Goal: Transaction & Acquisition: Book appointment/travel/reservation

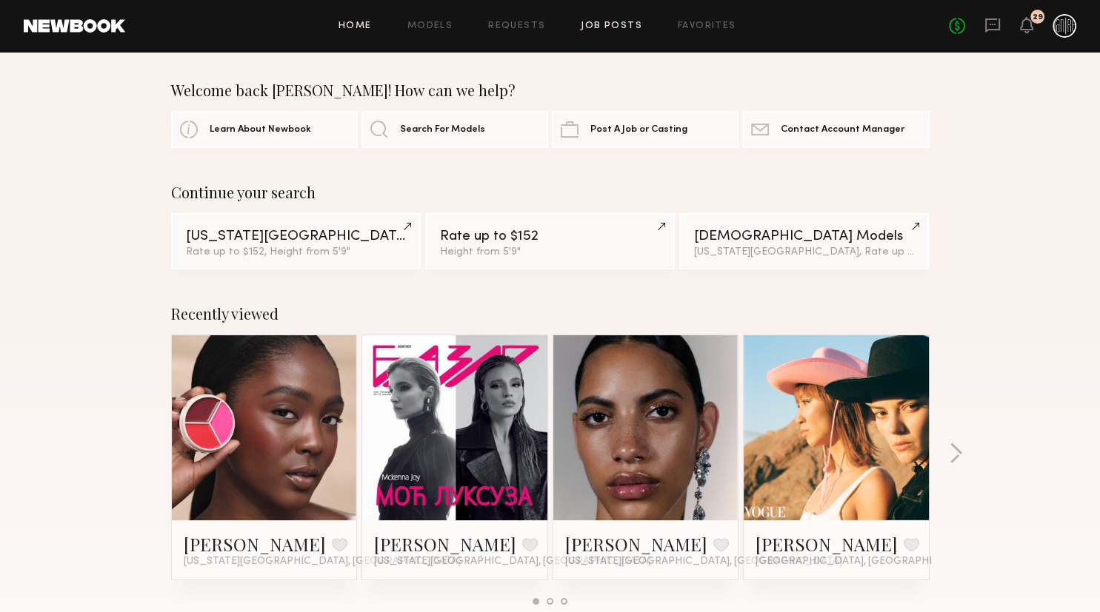
click at [632, 27] on link "Job Posts" at bounding box center [611, 26] width 61 height 10
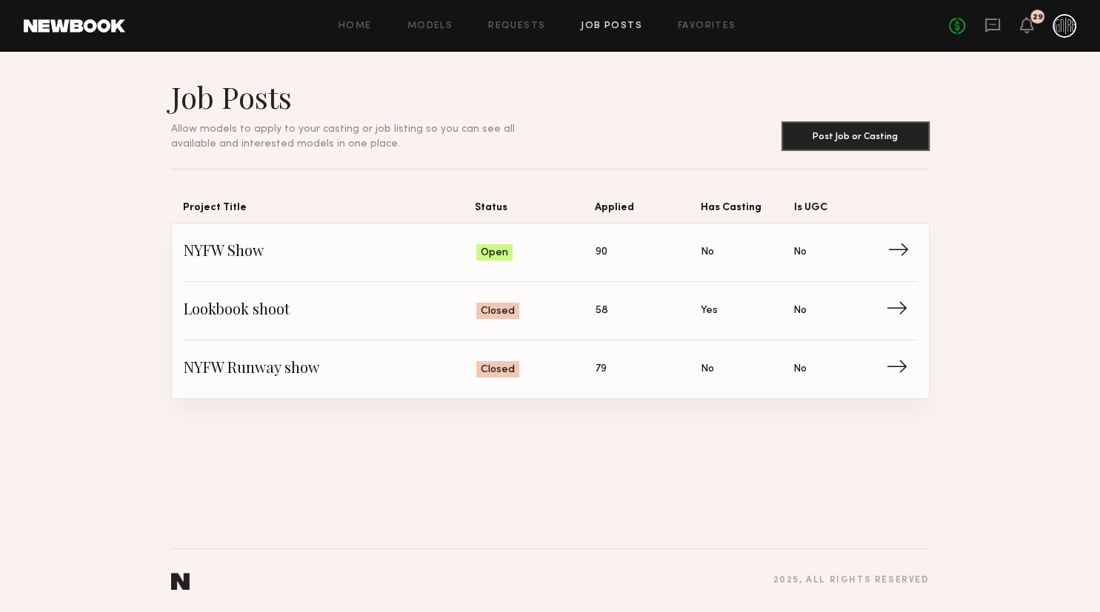
click at [499, 247] on span "Open" at bounding box center [494, 253] width 27 height 15
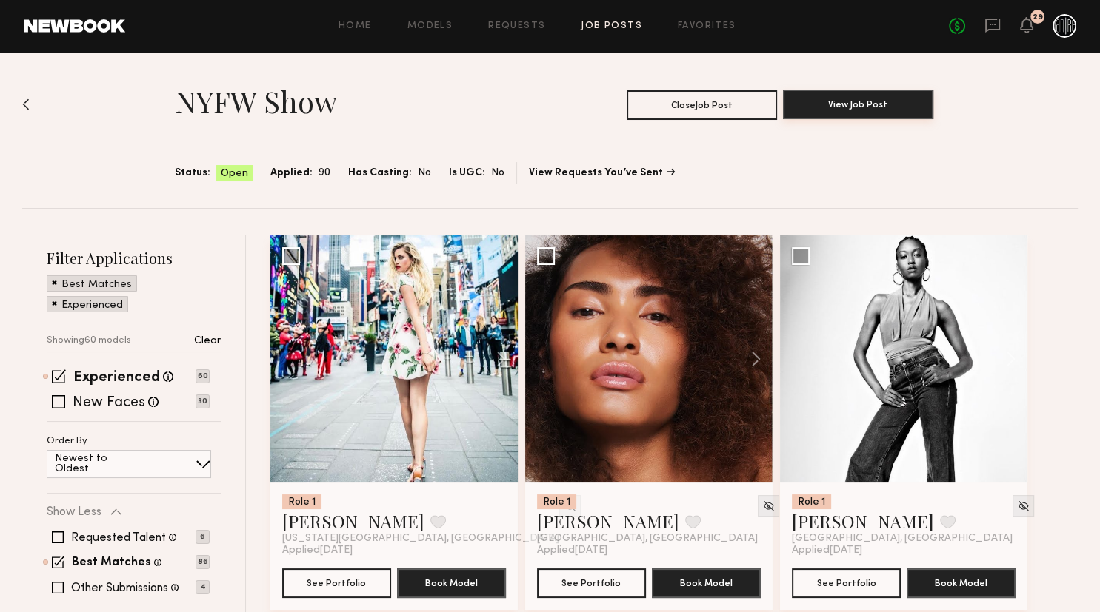
click at [866, 96] on button "View Job Post" at bounding box center [858, 105] width 150 height 30
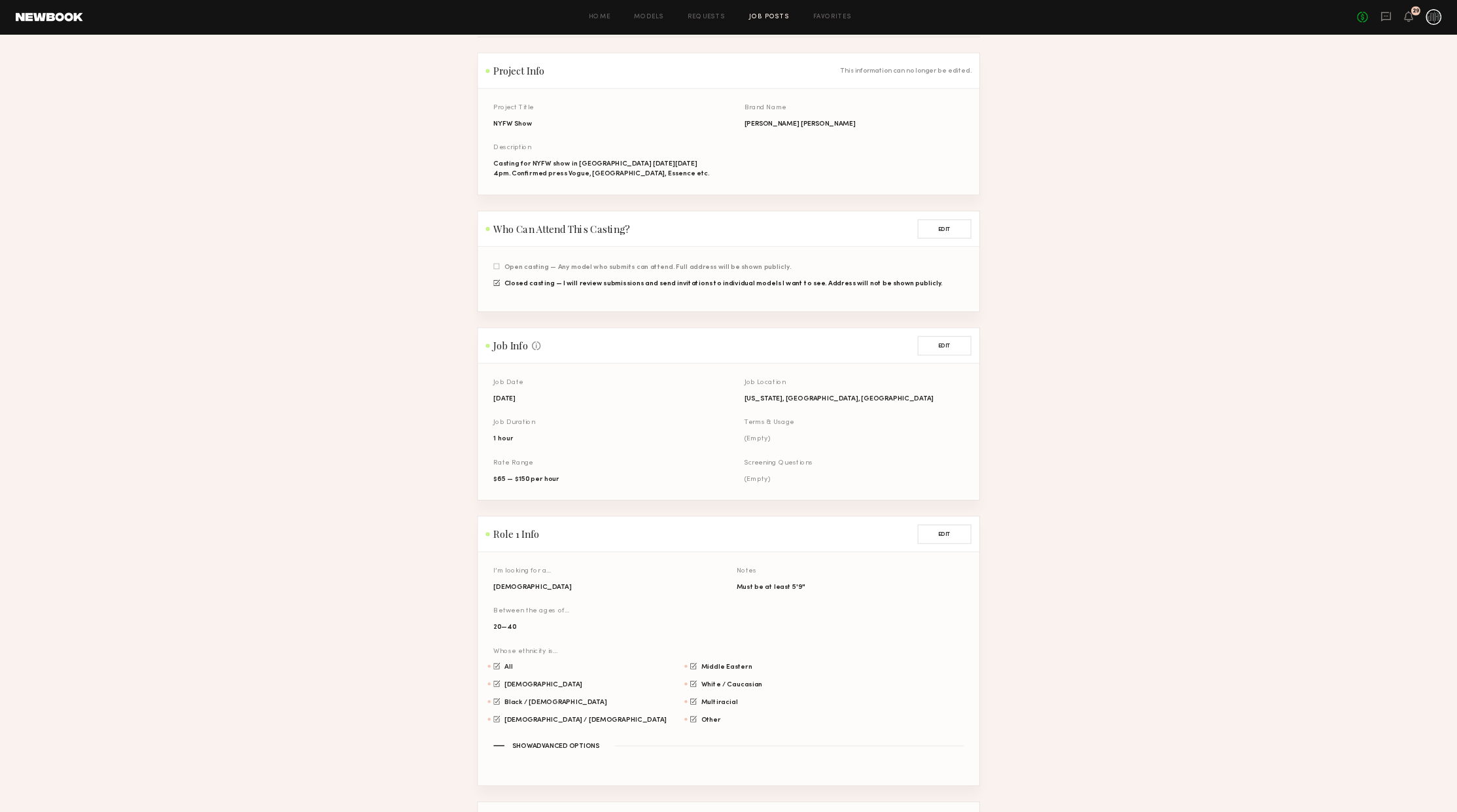
scroll to position [1, 0]
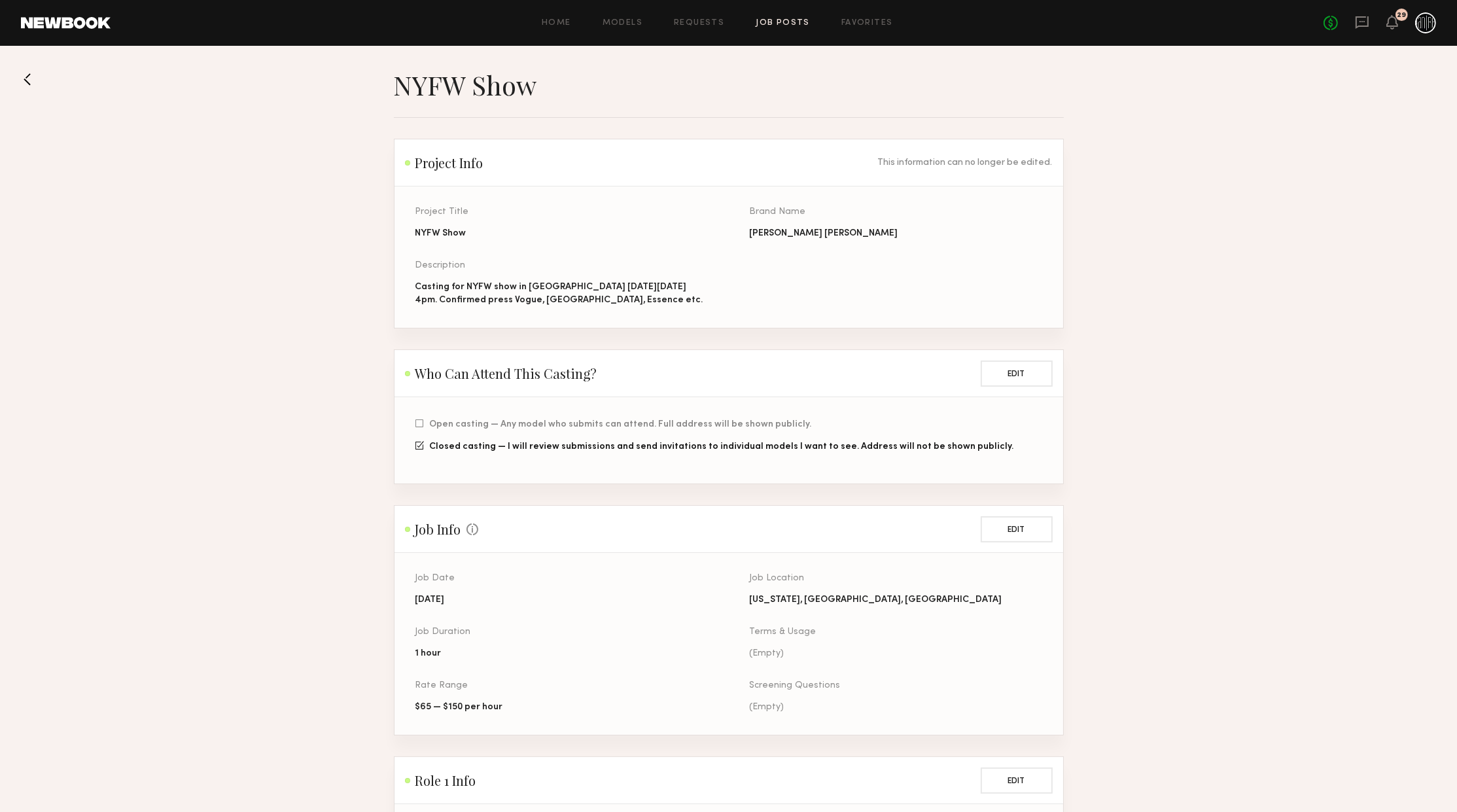
click at [156, 103] on section "NYFW Show Project Info This information can no longer be edited. Project Title …" at bounding box center [728, 627] width 1457 height 1117
drag, startPoint x: 11, startPoint y: 9, endPoint x: 750, endPoint y: 134, distance: 749.5
click at [750, 134] on common-layout "Home Models Requests Job Posts Favorites Sign Out No fees up to $5,000 29 NYFW …" at bounding box center [728, 644] width 1457 height 1290
click at [82, 31] on header "Home Models Requests Job Posts Favorites Sign Out No fees up to $5,000 30" at bounding box center [728, 23] width 1457 height 46
click at [83, 27] on link at bounding box center [65, 22] width 89 height 11
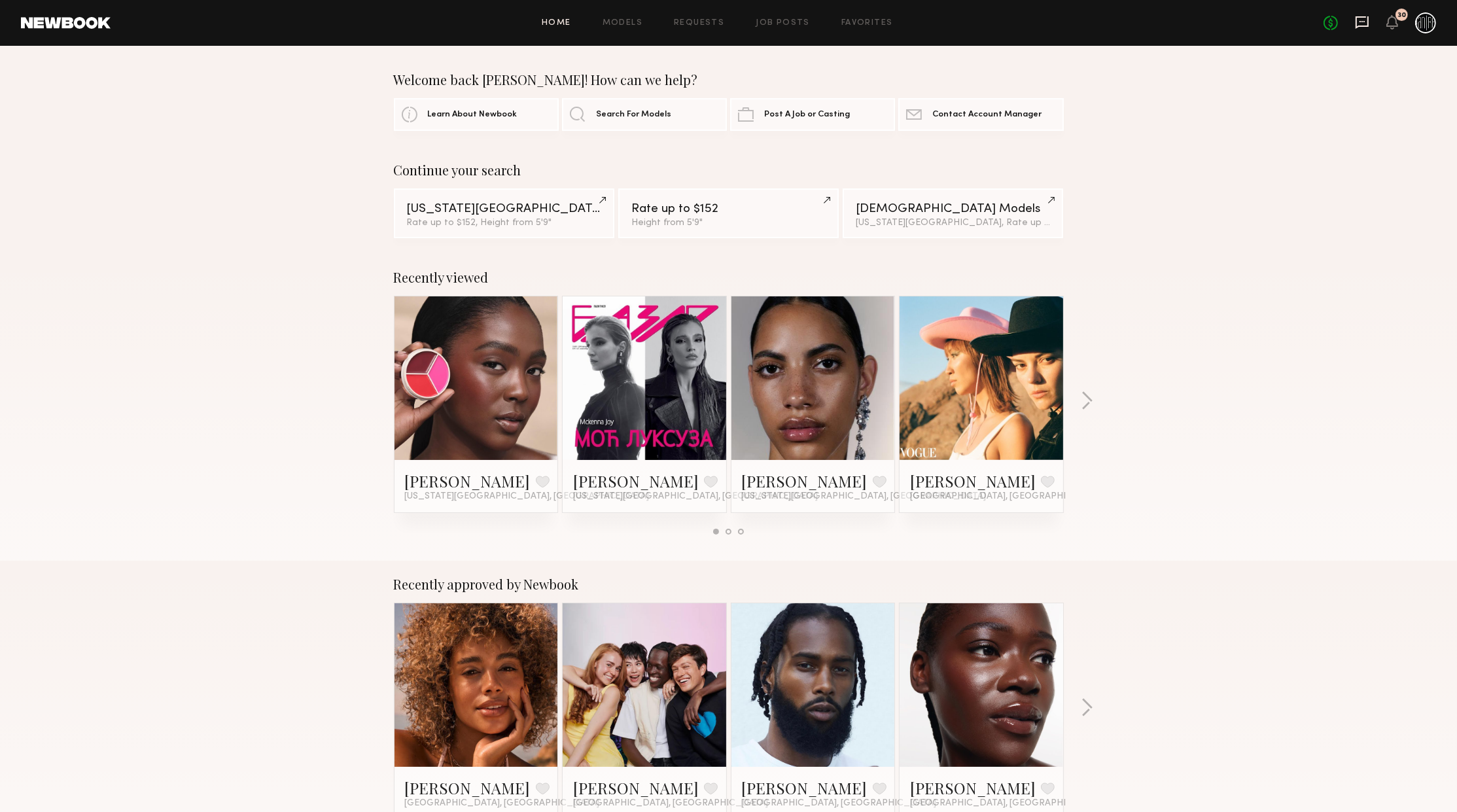
click at [971, 23] on icon at bounding box center [1362, 22] width 14 height 14
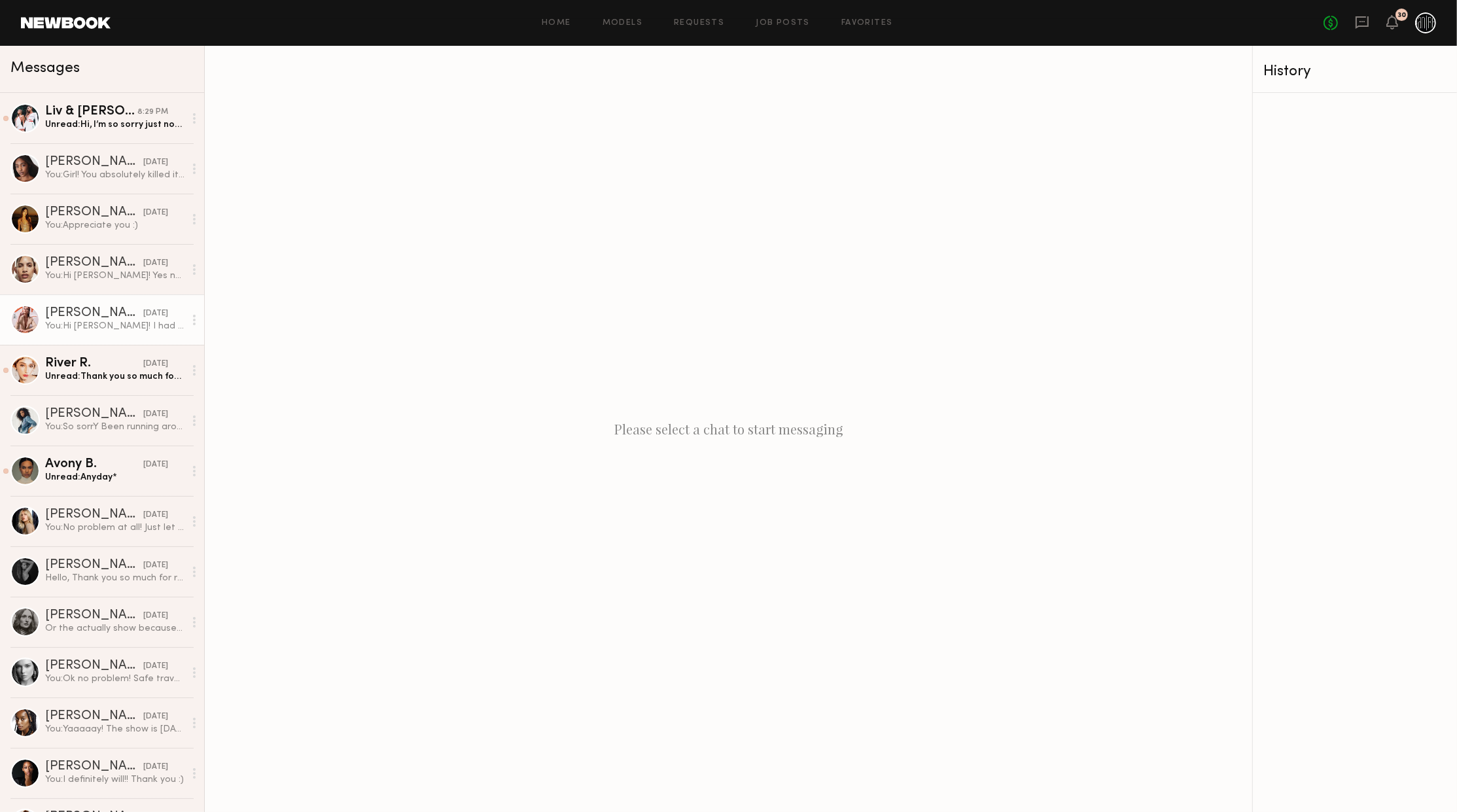
click at [86, 307] on div "[PERSON_NAME]" at bounding box center [94, 313] width 98 height 13
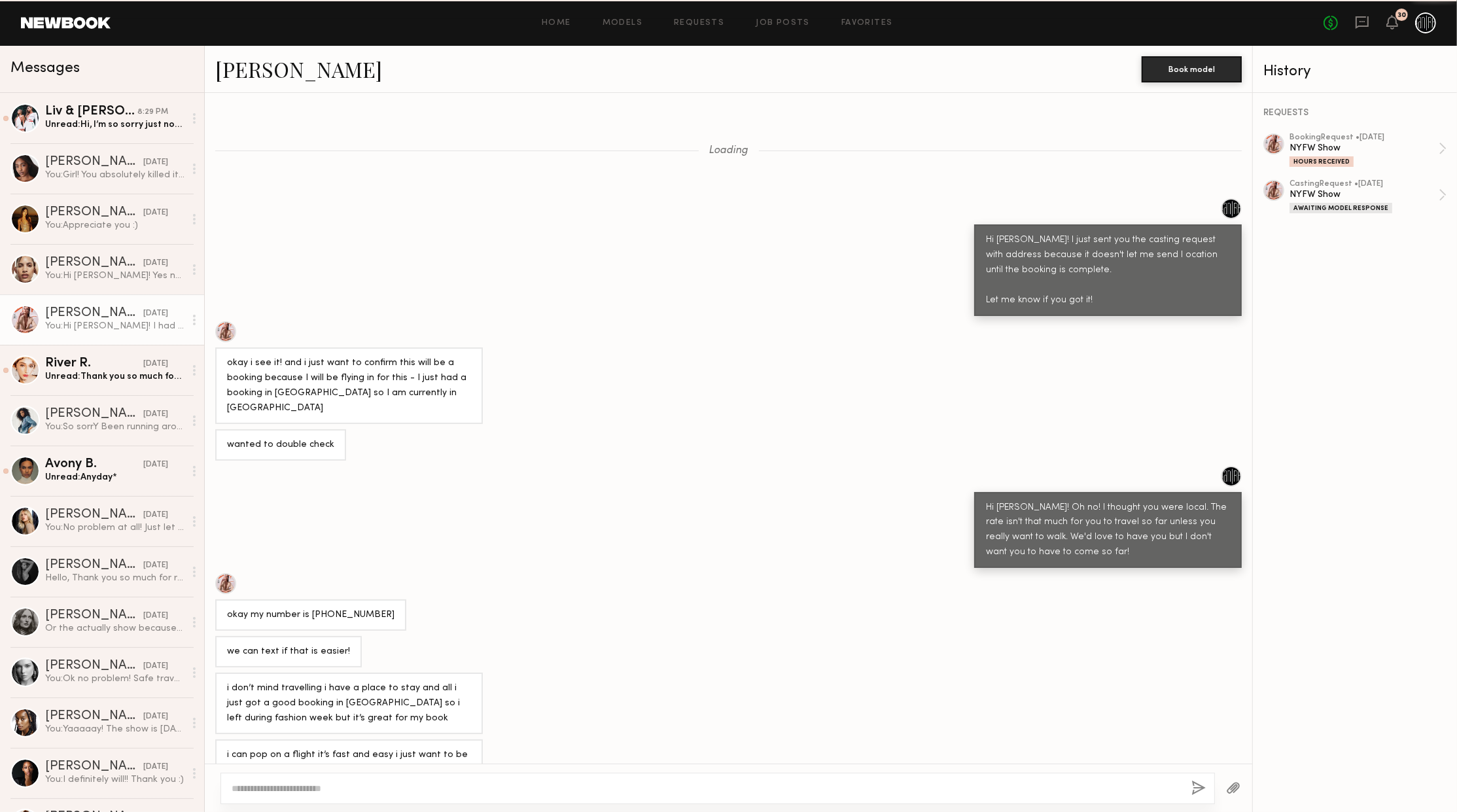
scroll to position [256, 0]
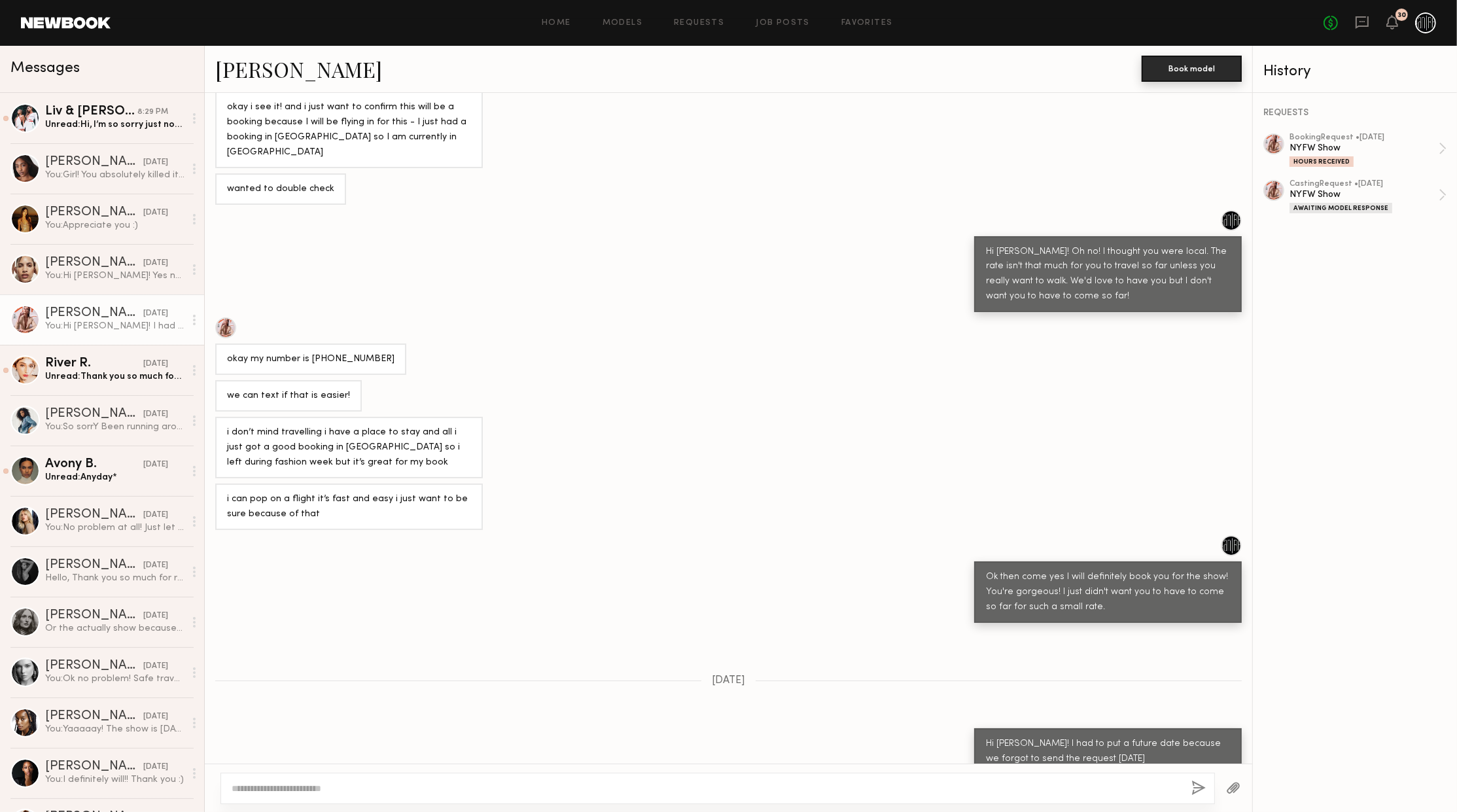
click at [971, 72] on button "Book model" at bounding box center [1191, 69] width 100 height 27
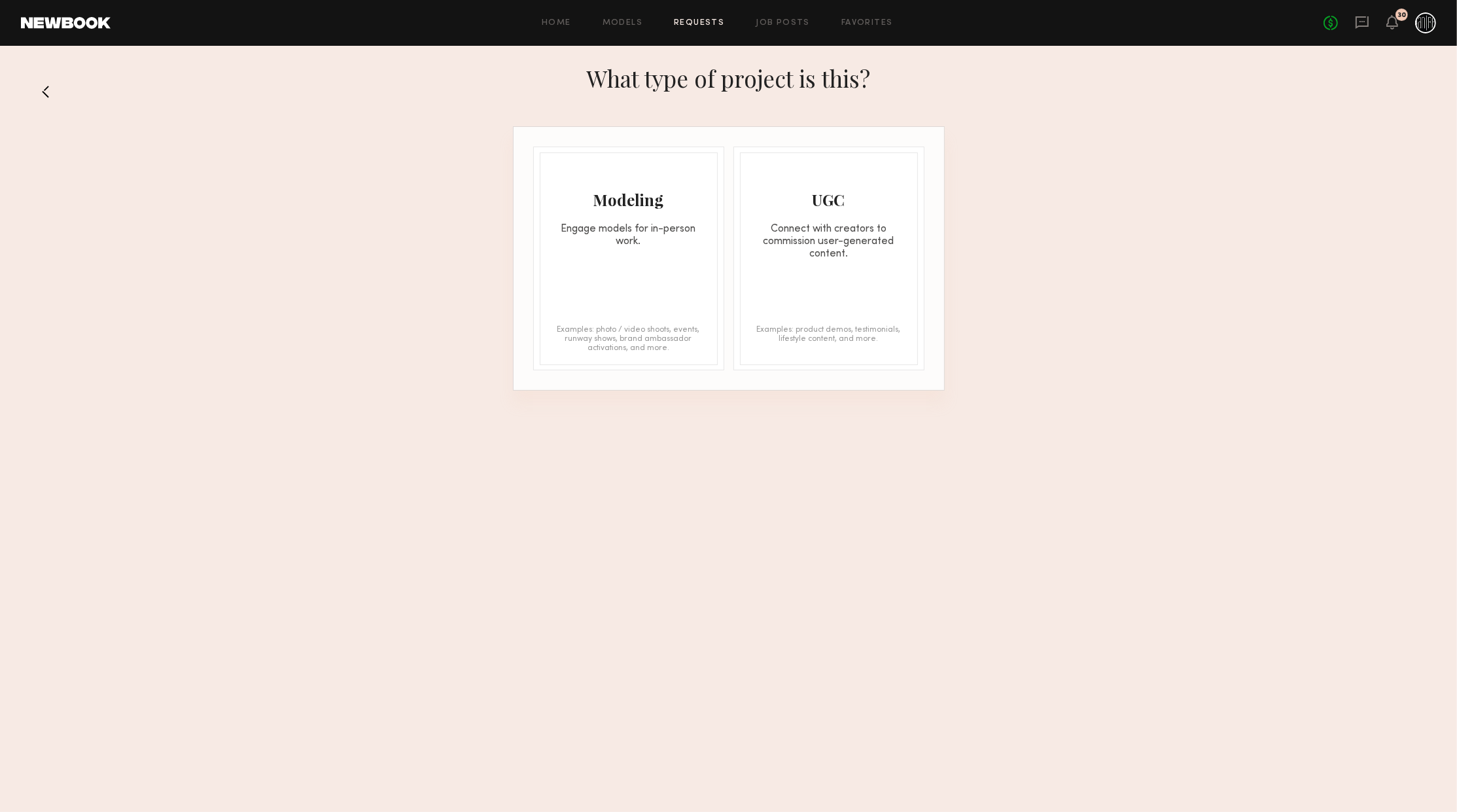
click at [658, 301] on div "Modeling Engage models for in-person work. Examples: photo / video shoots, even…" at bounding box center [628, 259] width 178 height 213
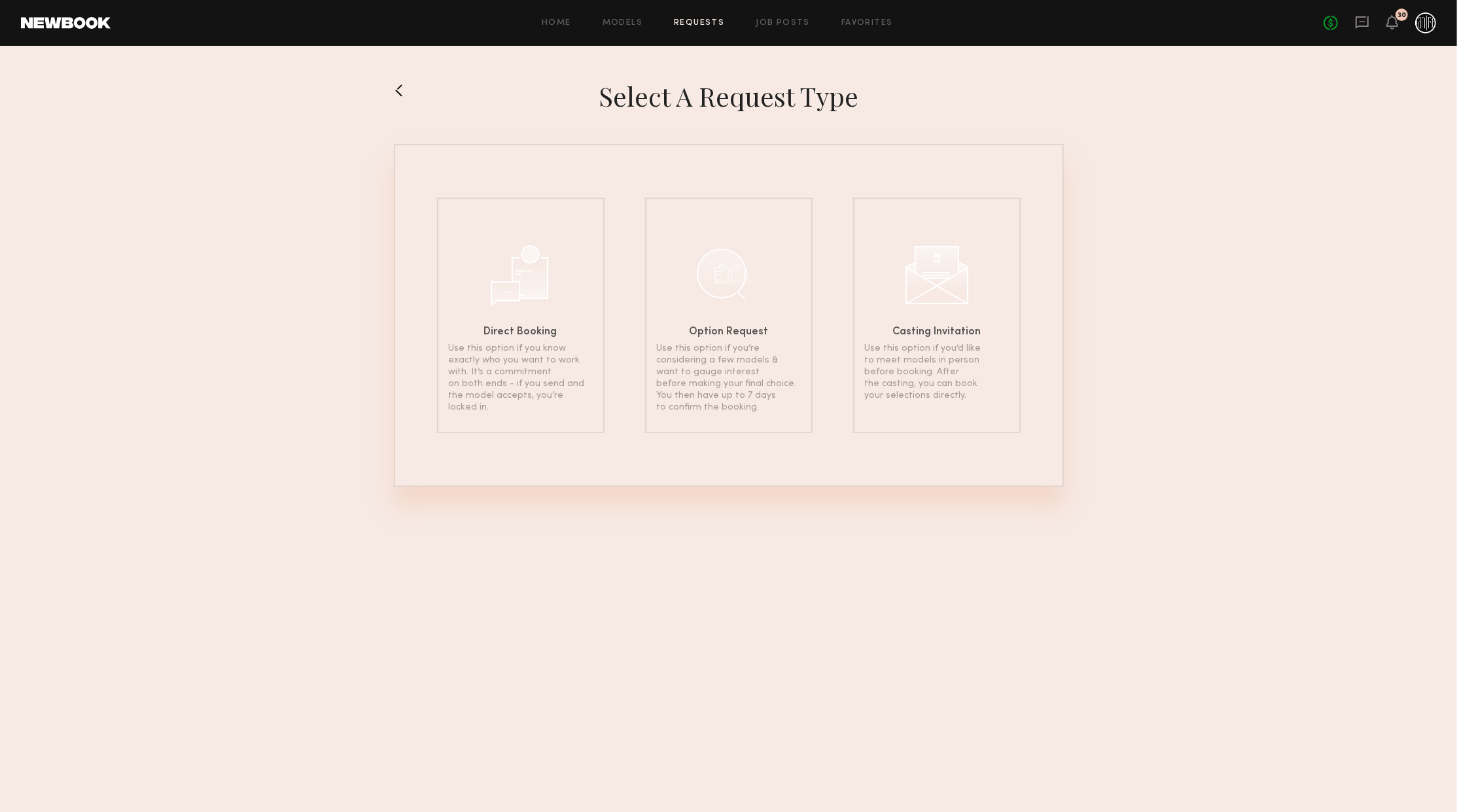
click at [395, 90] on button at bounding box center [405, 90] width 21 height 21
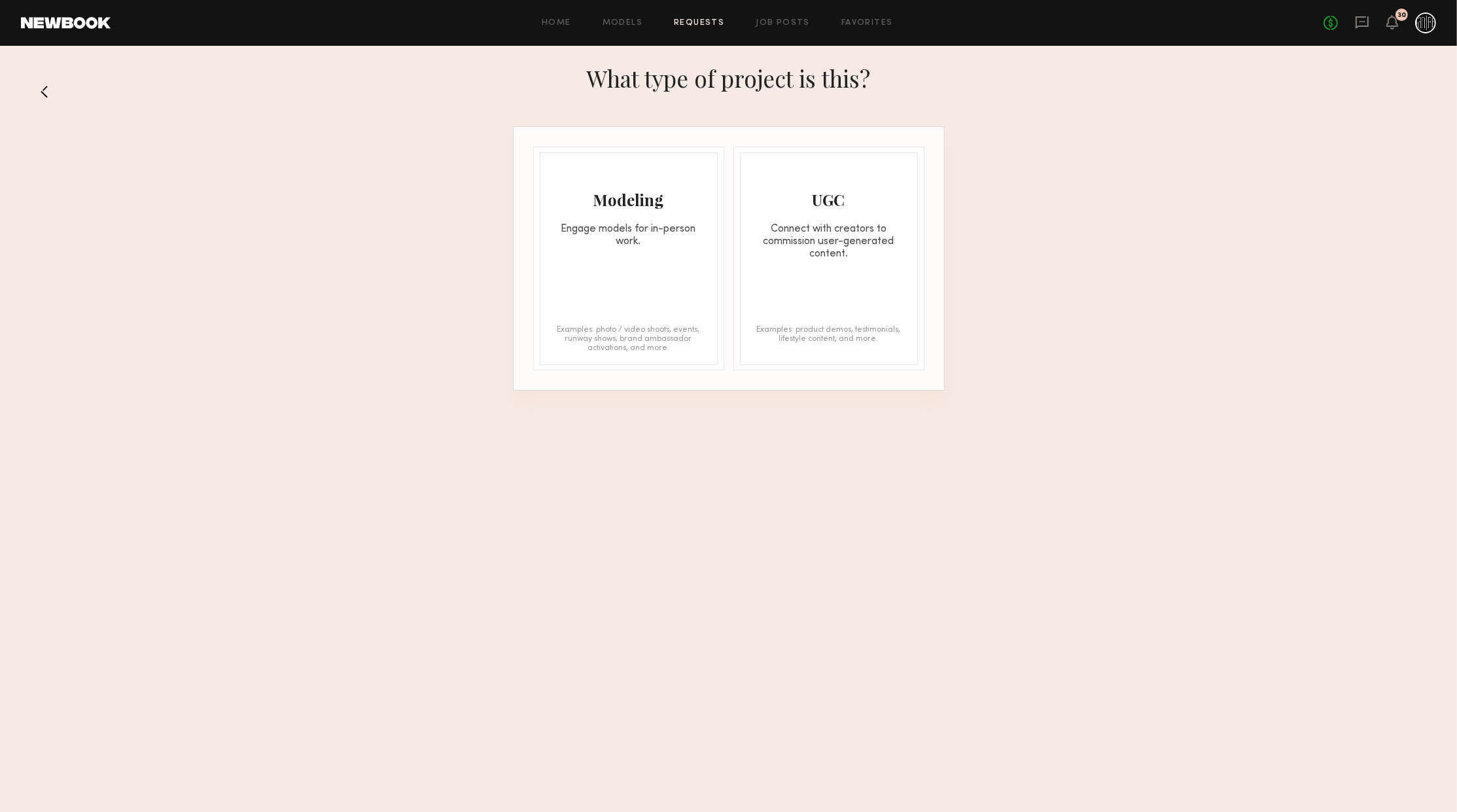
click at [47, 100] on button at bounding box center [49, 92] width 21 height 21
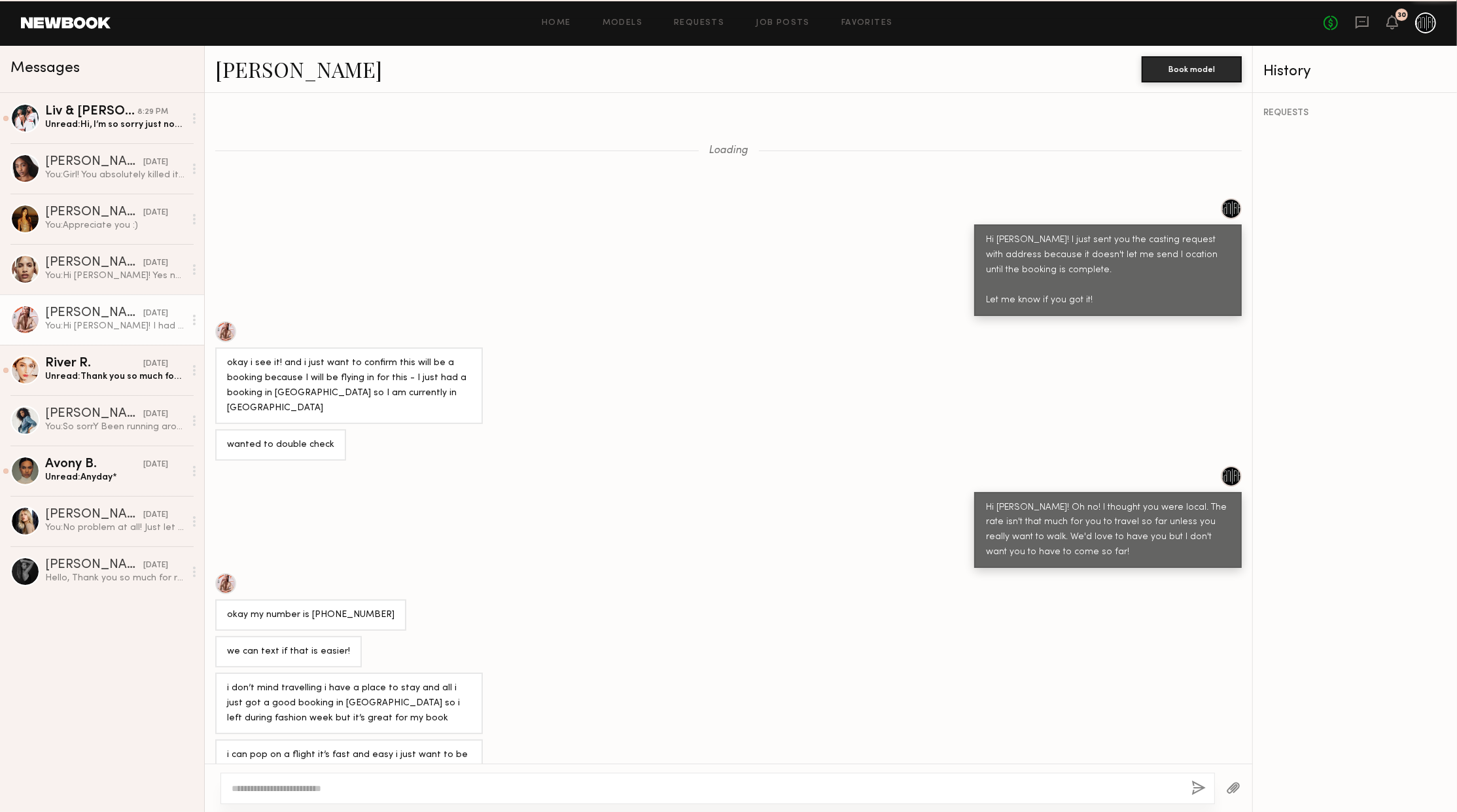
scroll to position [256, 0]
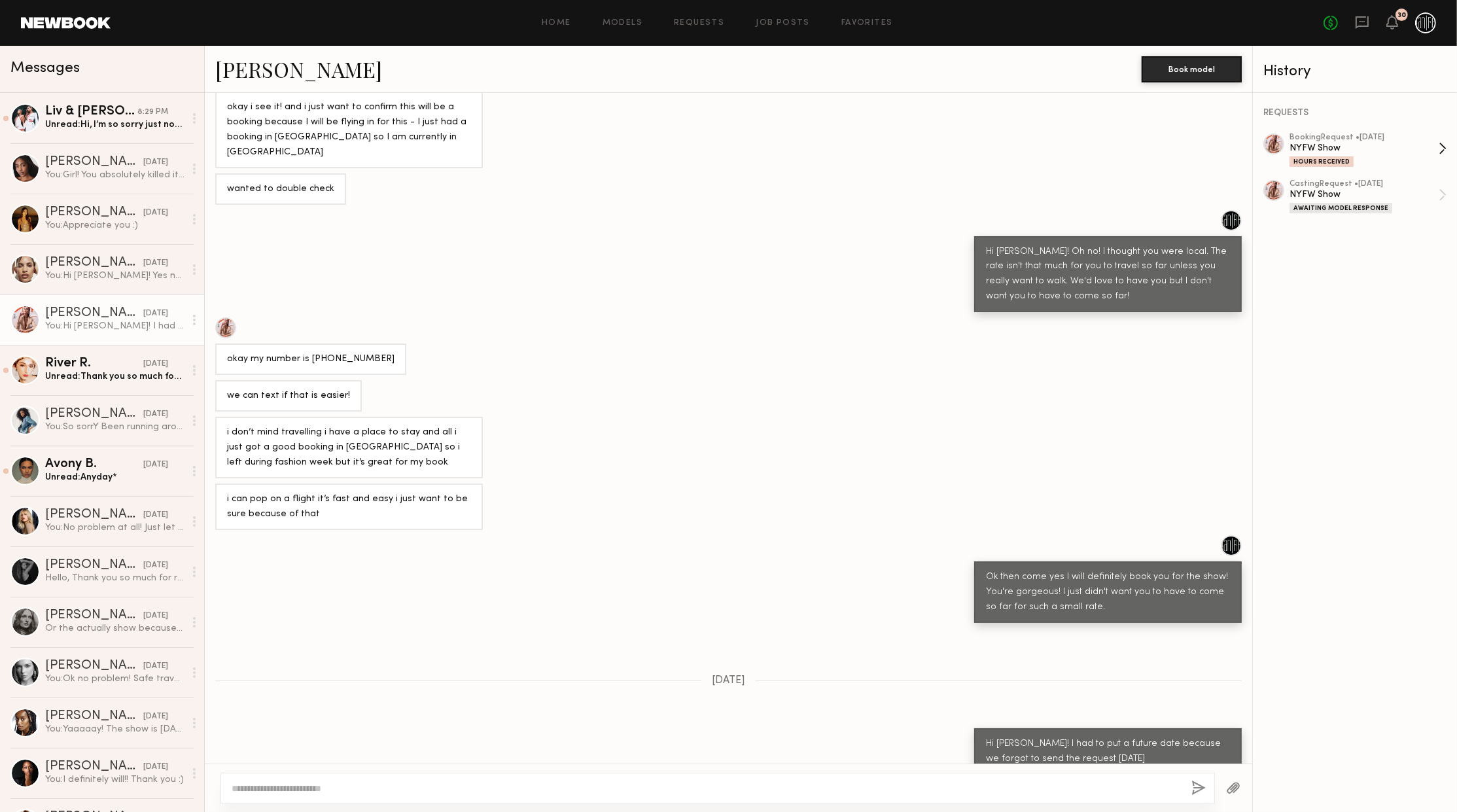
click at [971, 148] on div "NYFW Show" at bounding box center [1364, 148] width 149 height 12
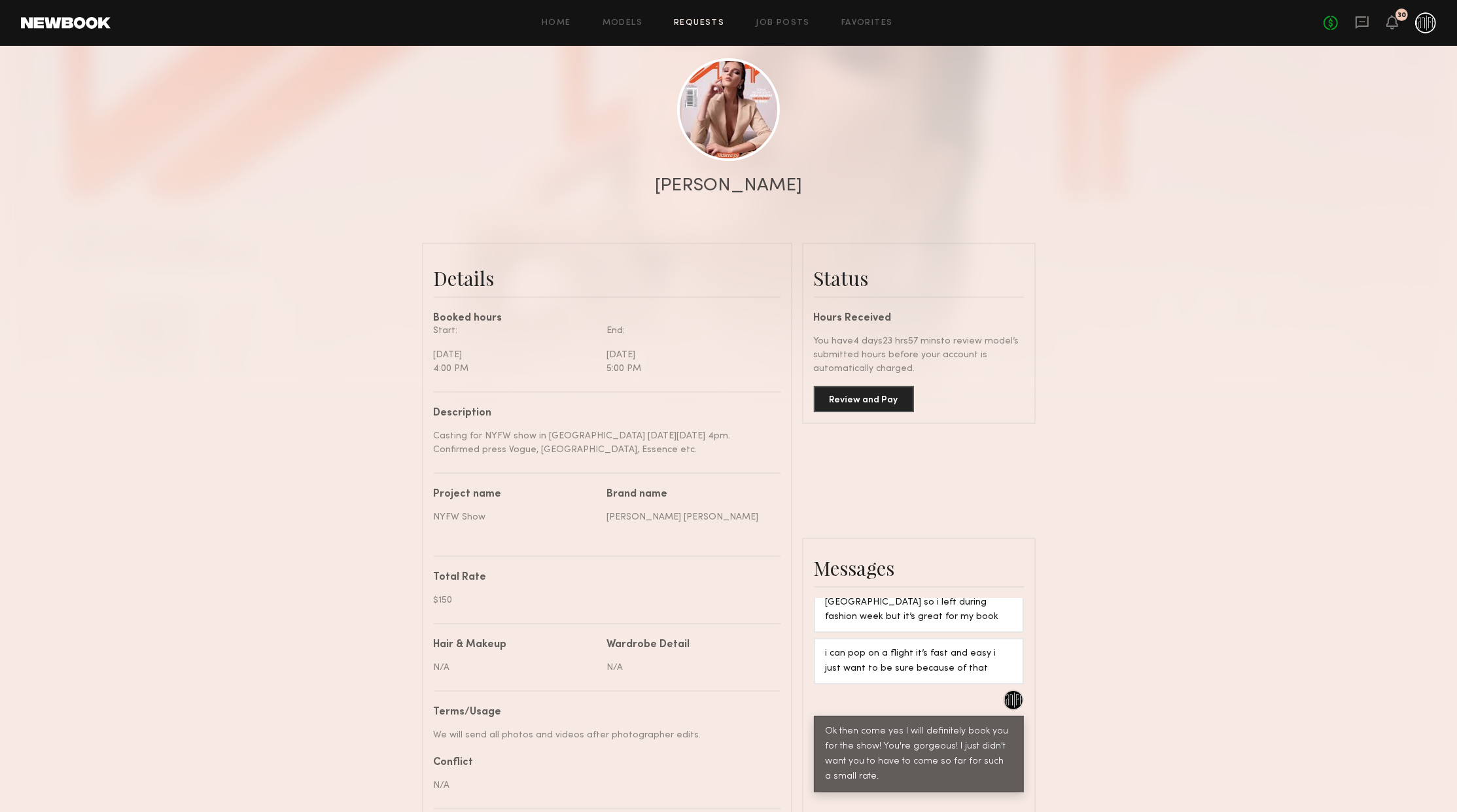
scroll to position [141, 0]
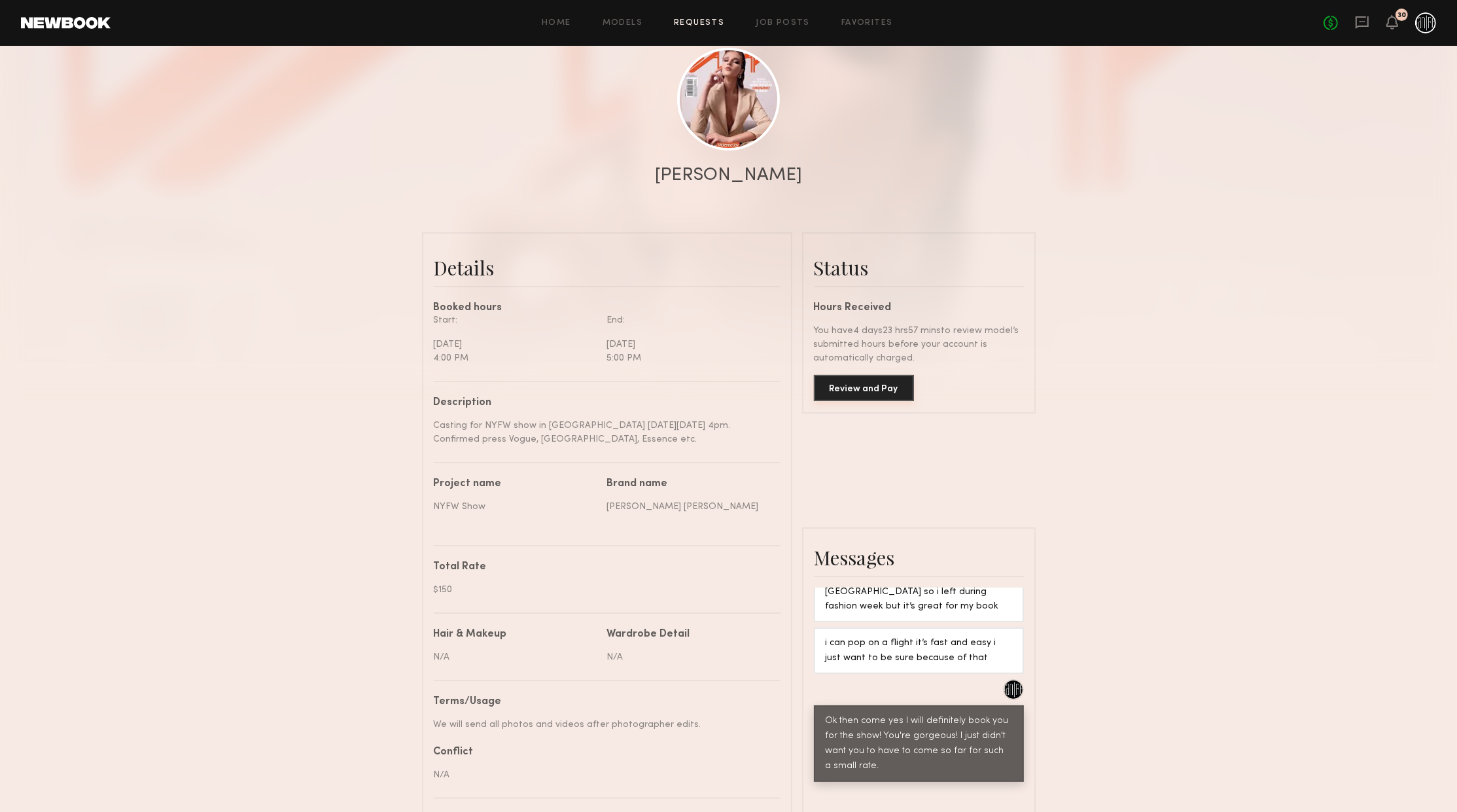
click at [903, 389] on button "Review and Pay" at bounding box center [863, 388] width 100 height 27
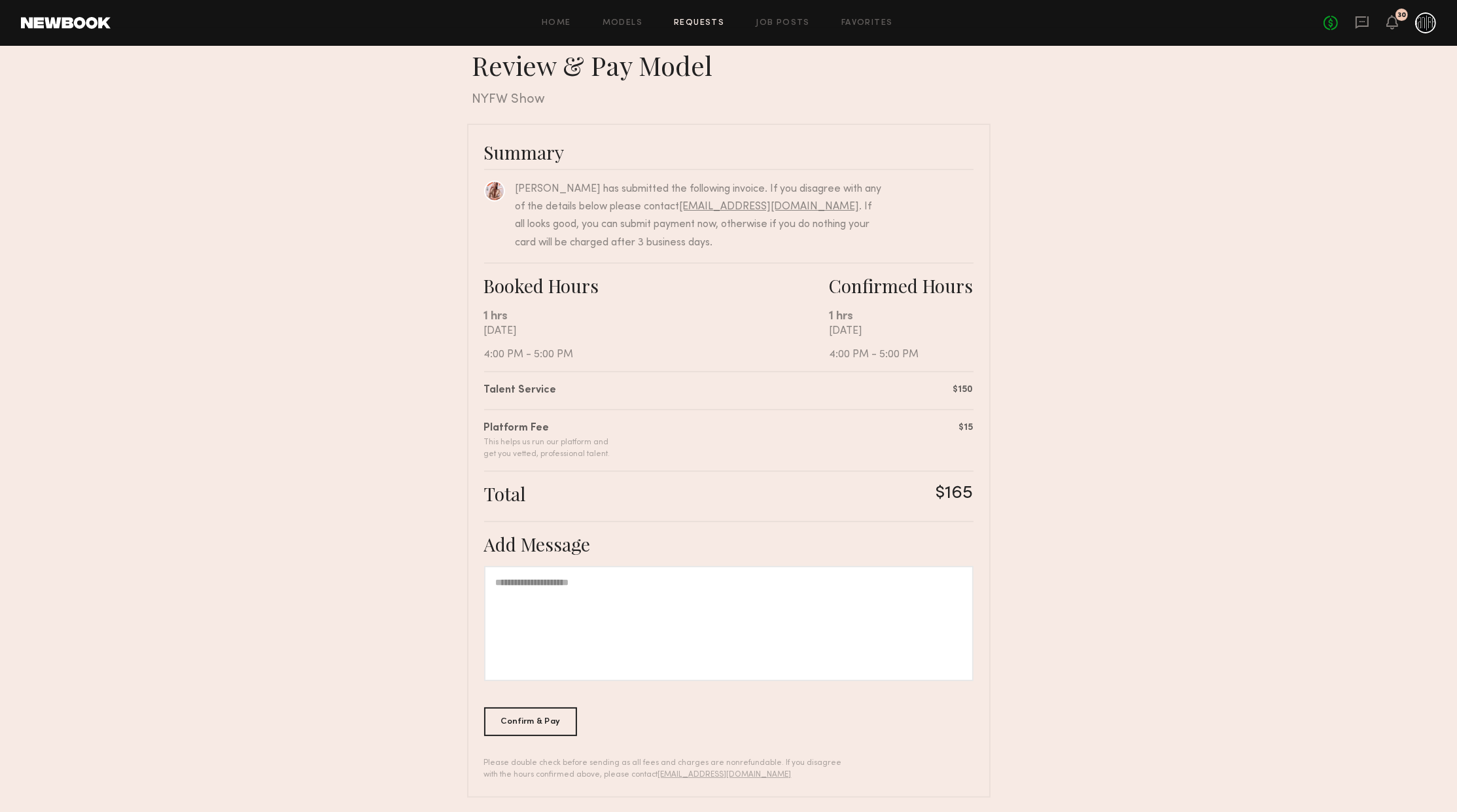
scroll to position [20, 0]
click at [558, 721] on div "Confirm & Pay" at bounding box center [531, 718] width 94 height 29
click at [80, 27] on link at bounding box center [65, 22] width 89 height 11
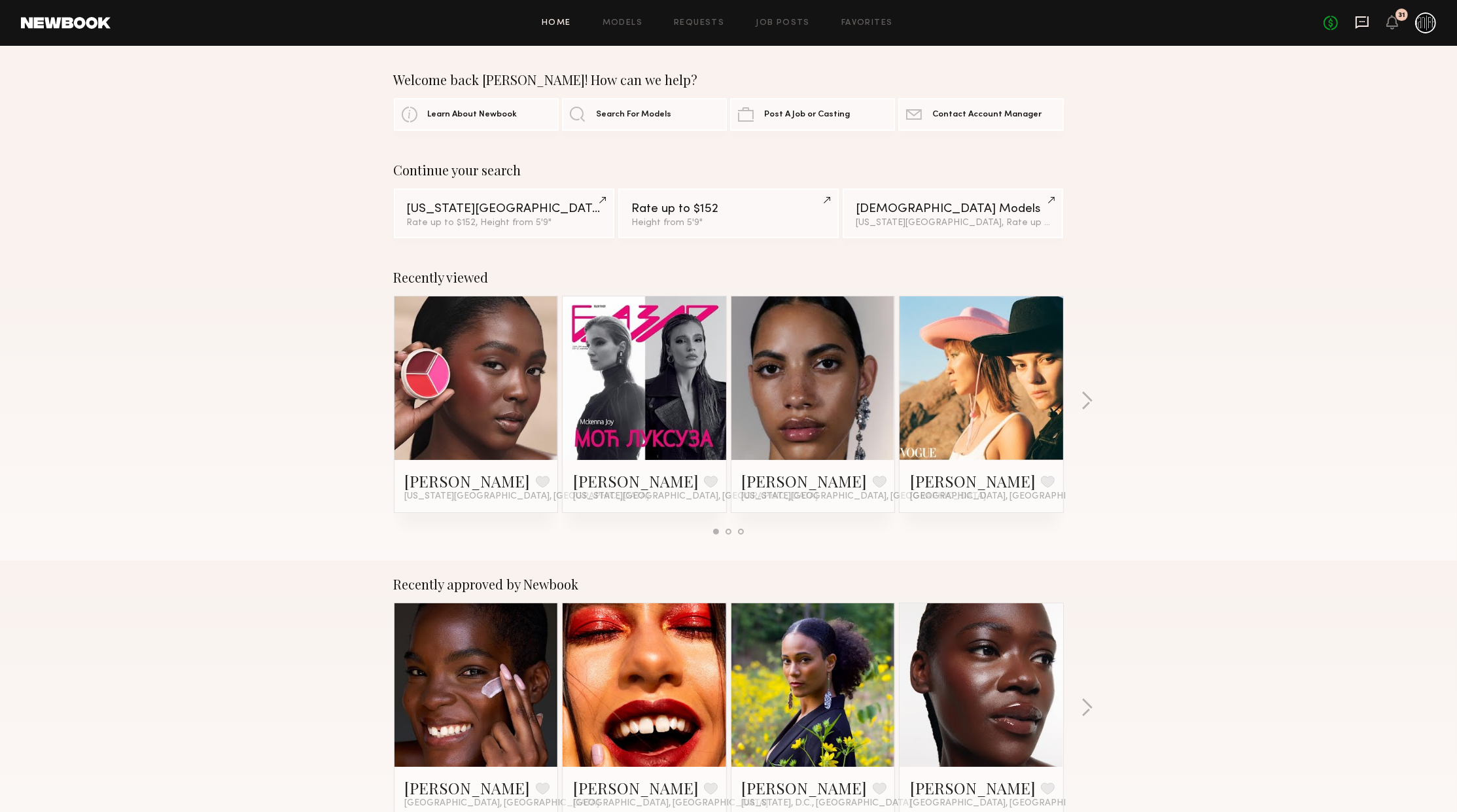
click at [1363, 27] on icon at bounding box center [1362, 23] width 13 height 12
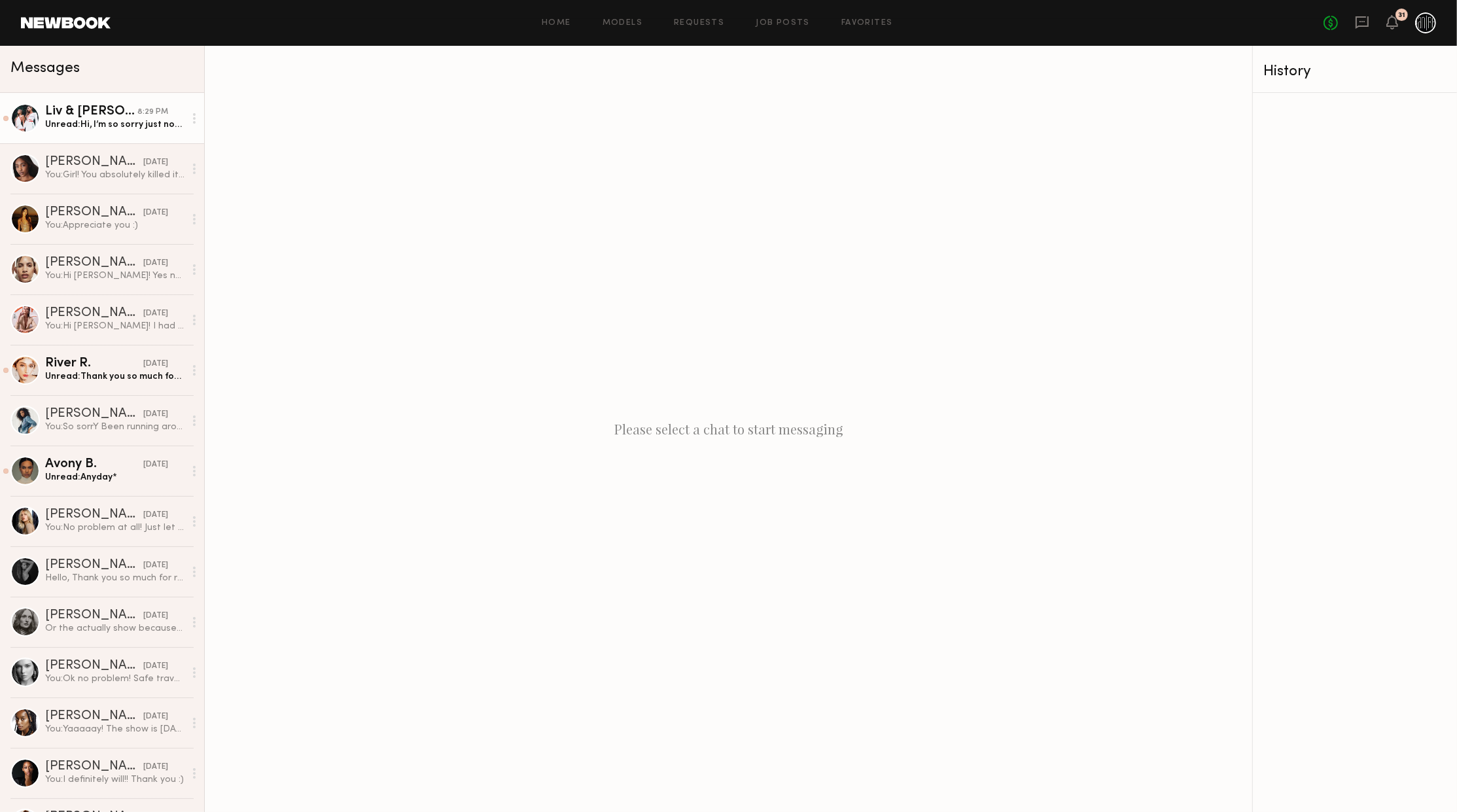
click at [115, 125] on div "Unread: Hi, I’m so sorry just now seeing this message! Hope you had an amazing …" at bounding box center [115, 125] width 140 height 12
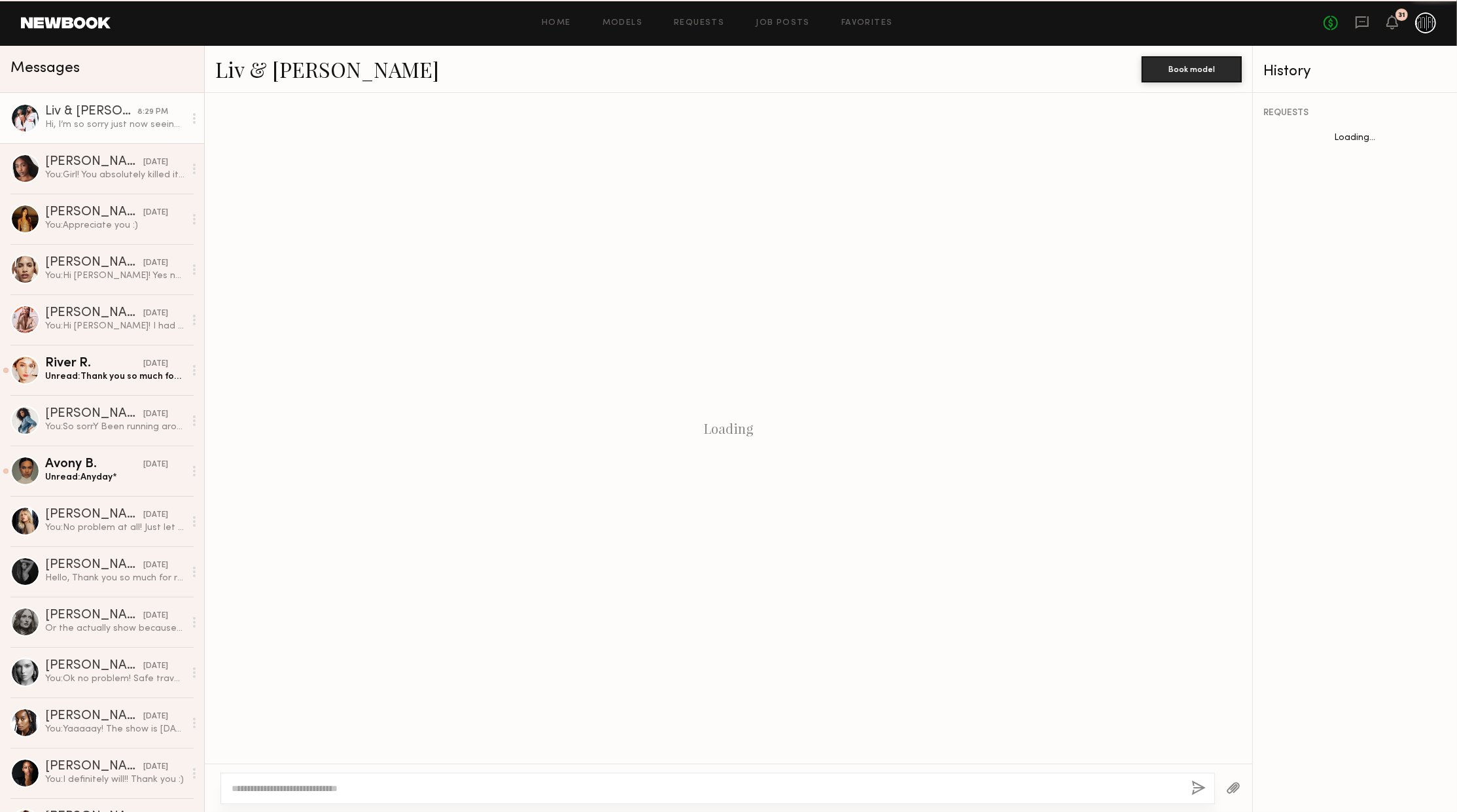
scroll to position [59, 0]
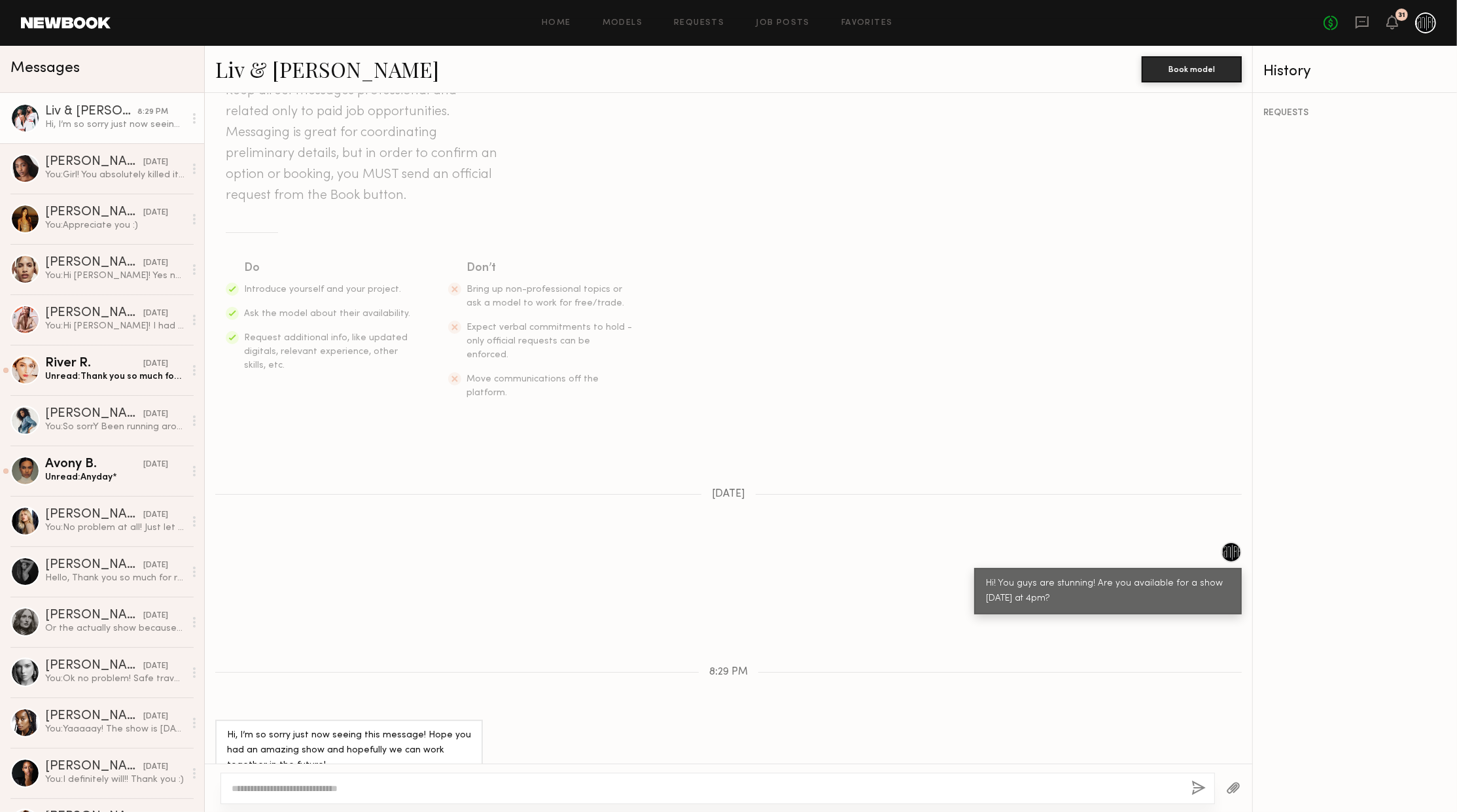
click at [508, 778] on div at bounding box center [718, 789] width 995 height 32
click at [541, 786] on textarea at bounding box center [706, 788] width 950 height 13
type textarea "**********"
click at [1210, 793] on div "**********" at bounding box center [718, 789] width 995 height 32
click at [1203, 788] on button "button" at bounding box center [1199, 788] width 14 height 17
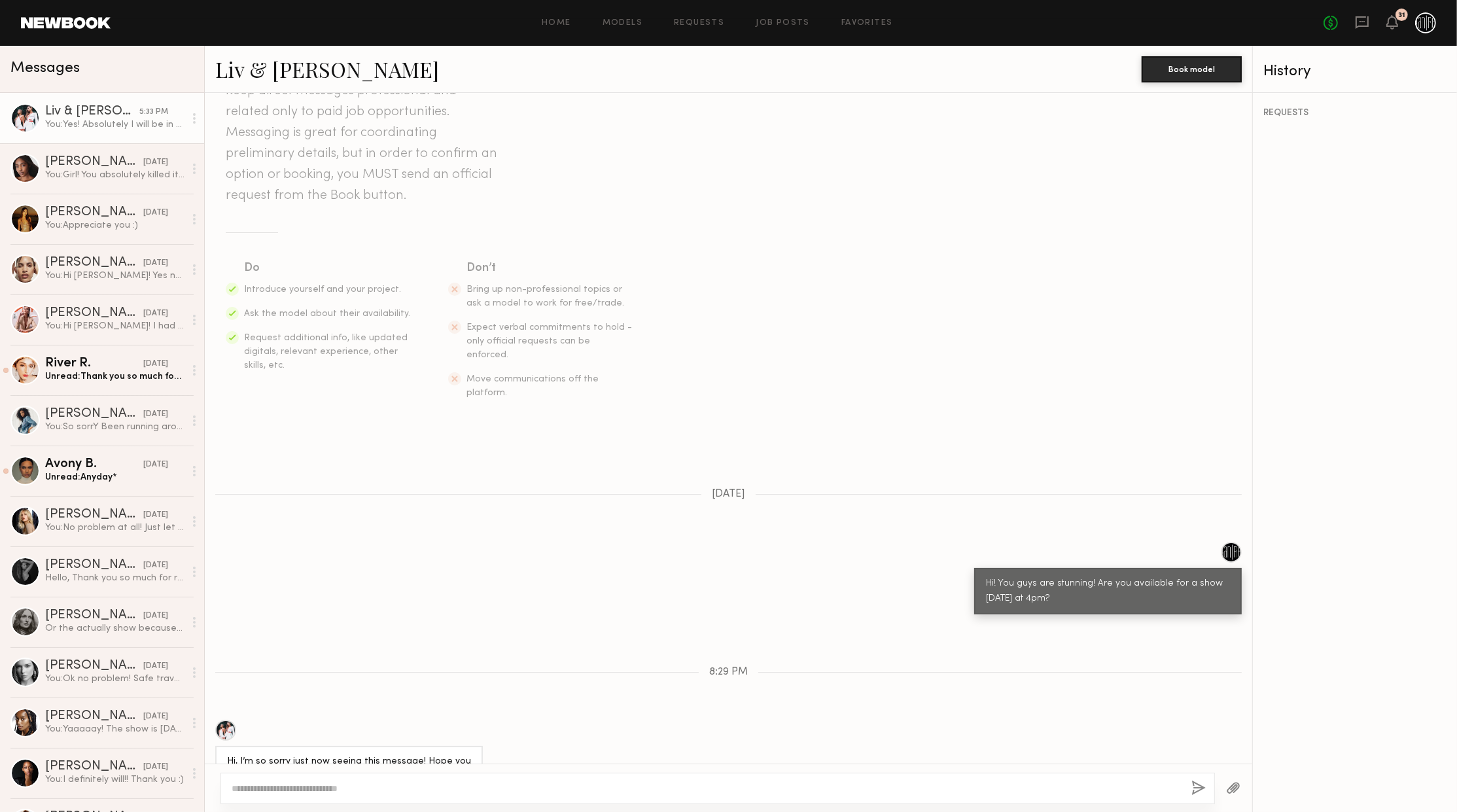
scroll to position [324, 0]
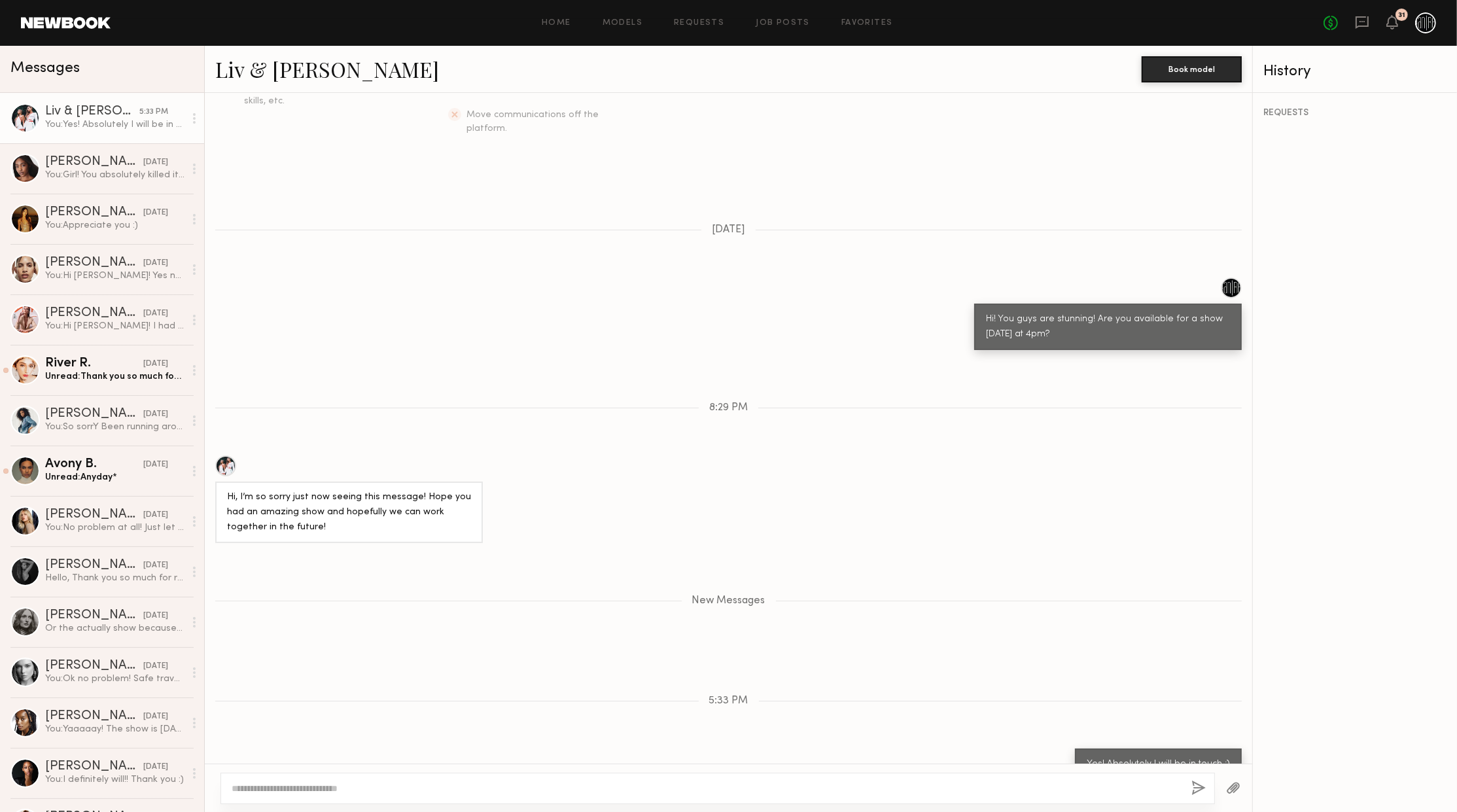
click at [882, 619] on div "Keep direct messages professional and related only to paid job opportunities. M…" at bounding box center [729, 428] width 1048 height 671
click at [117, 175] on div "You: Girl! You absolutely killed it! such a pleasure. I'm working on getting a …" at bounding box center [115, 175] width 140 height 12
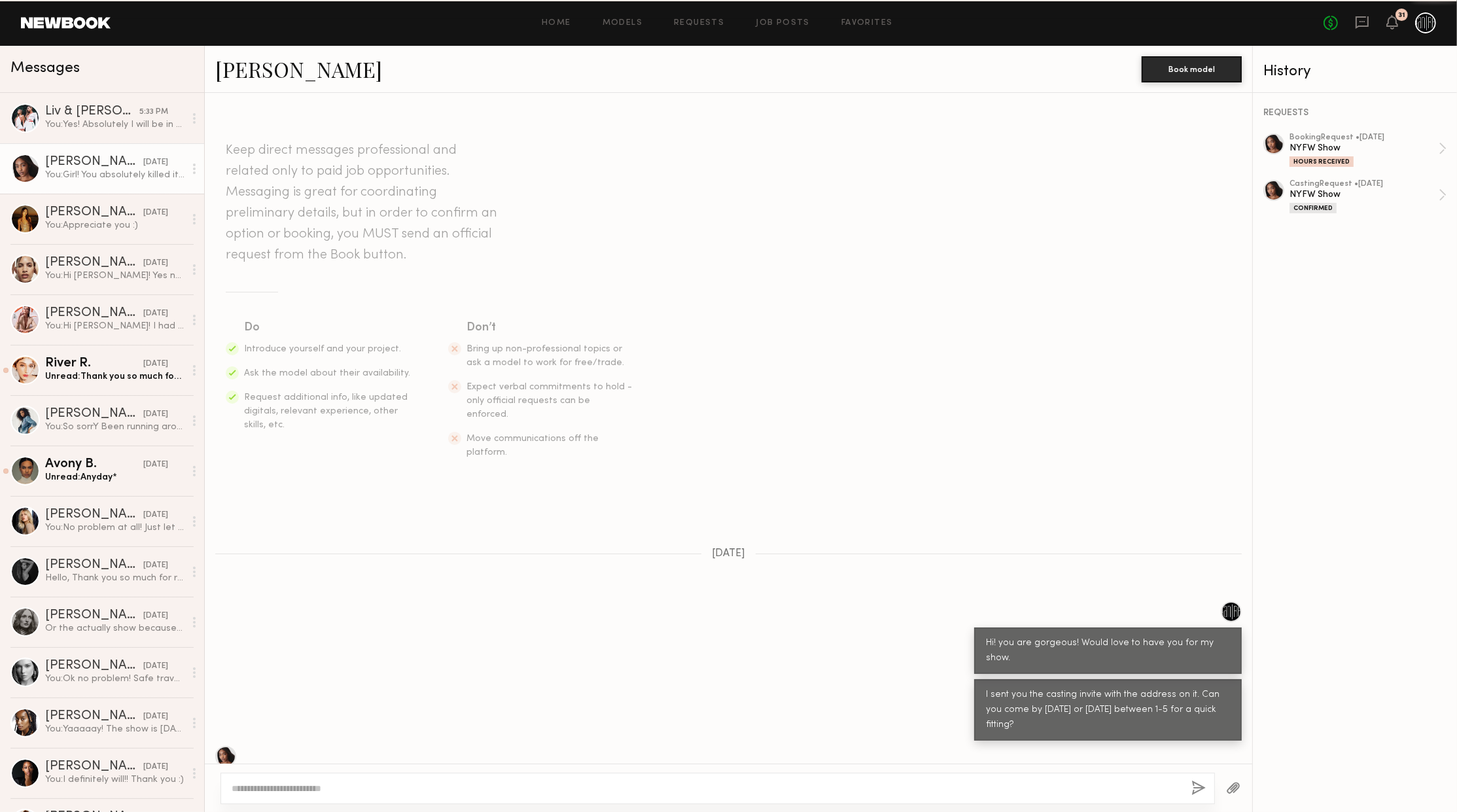
scroll to position [567, 0]
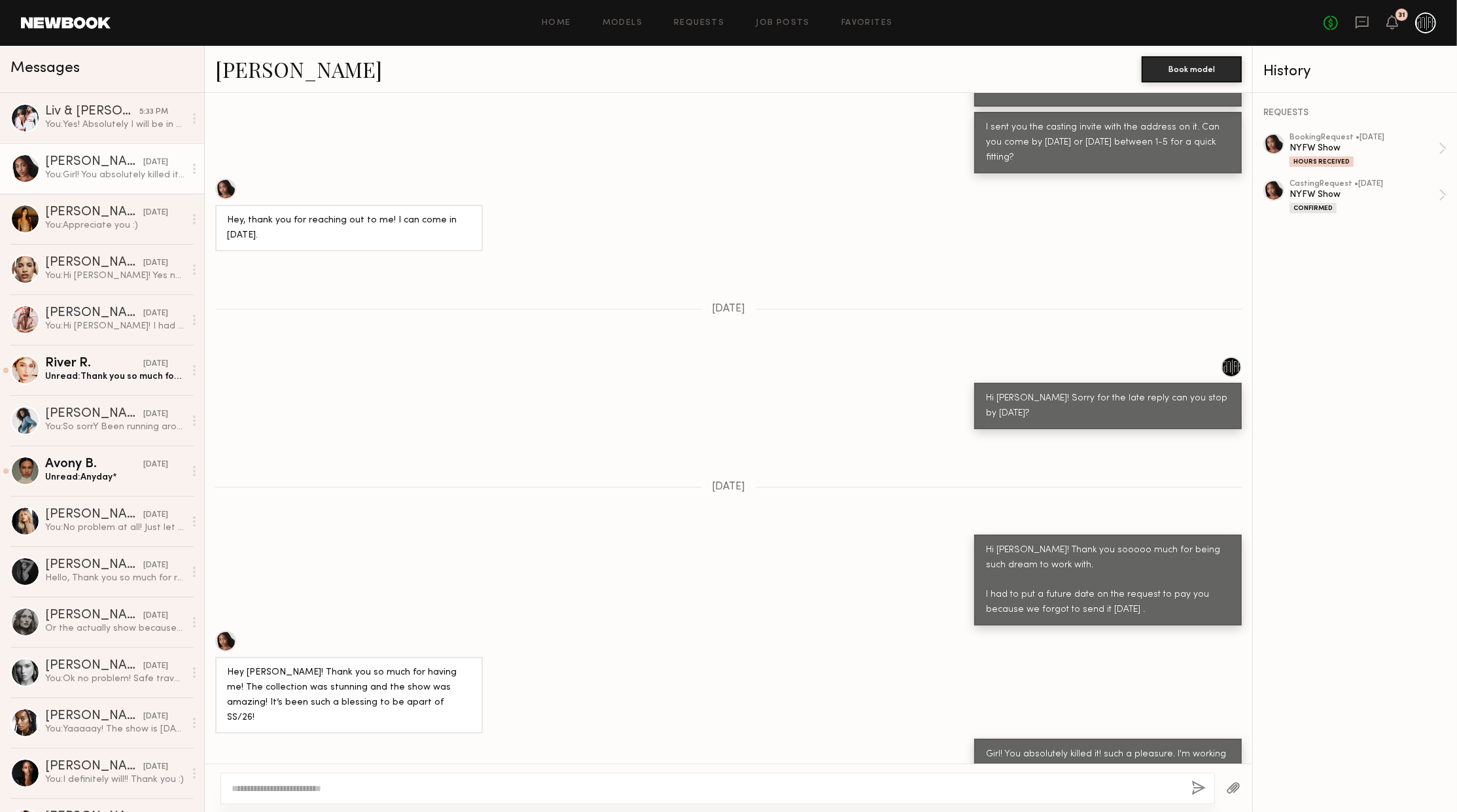
click at [223, 178] on div at bounding box center [226, 189] width 21 height 21
click at [89, 421] on div "[PERSON_NAME]" at bounding box center [94, 414] width 98 height 13
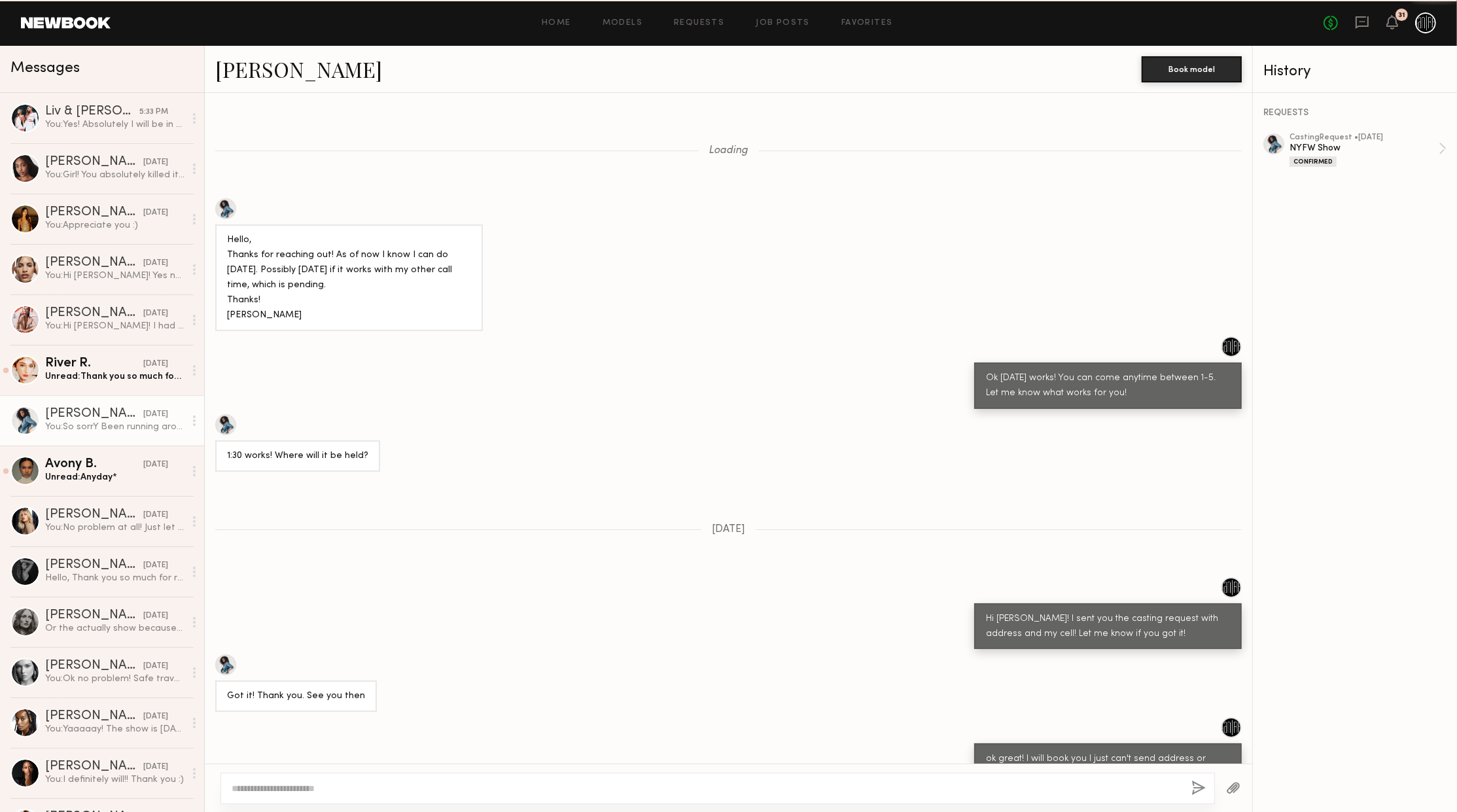
scroll to position [457, 0]
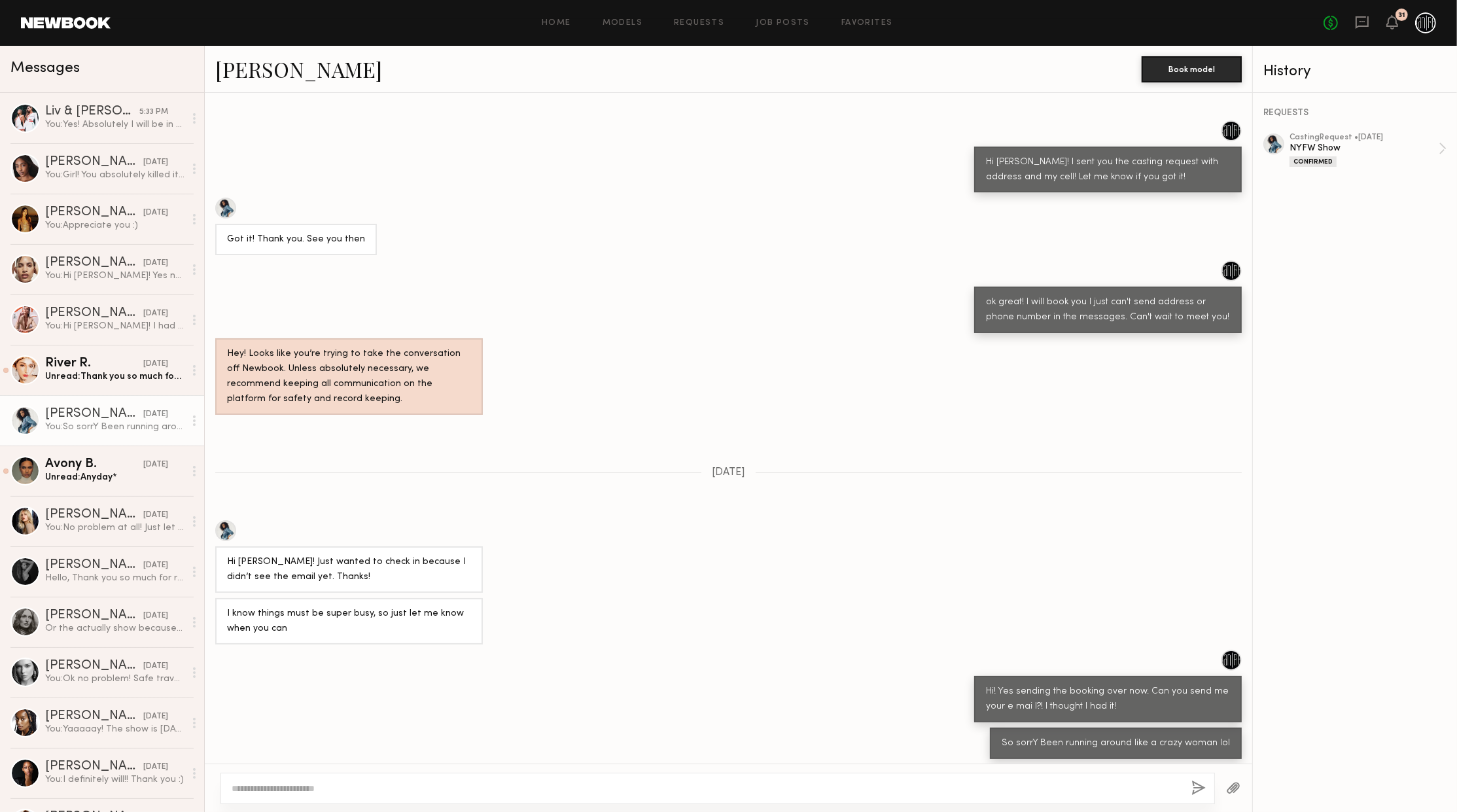
click at [287, 77] on link "[PERSON_NAME]" at bounding box center [299, 69] width 167 height 28
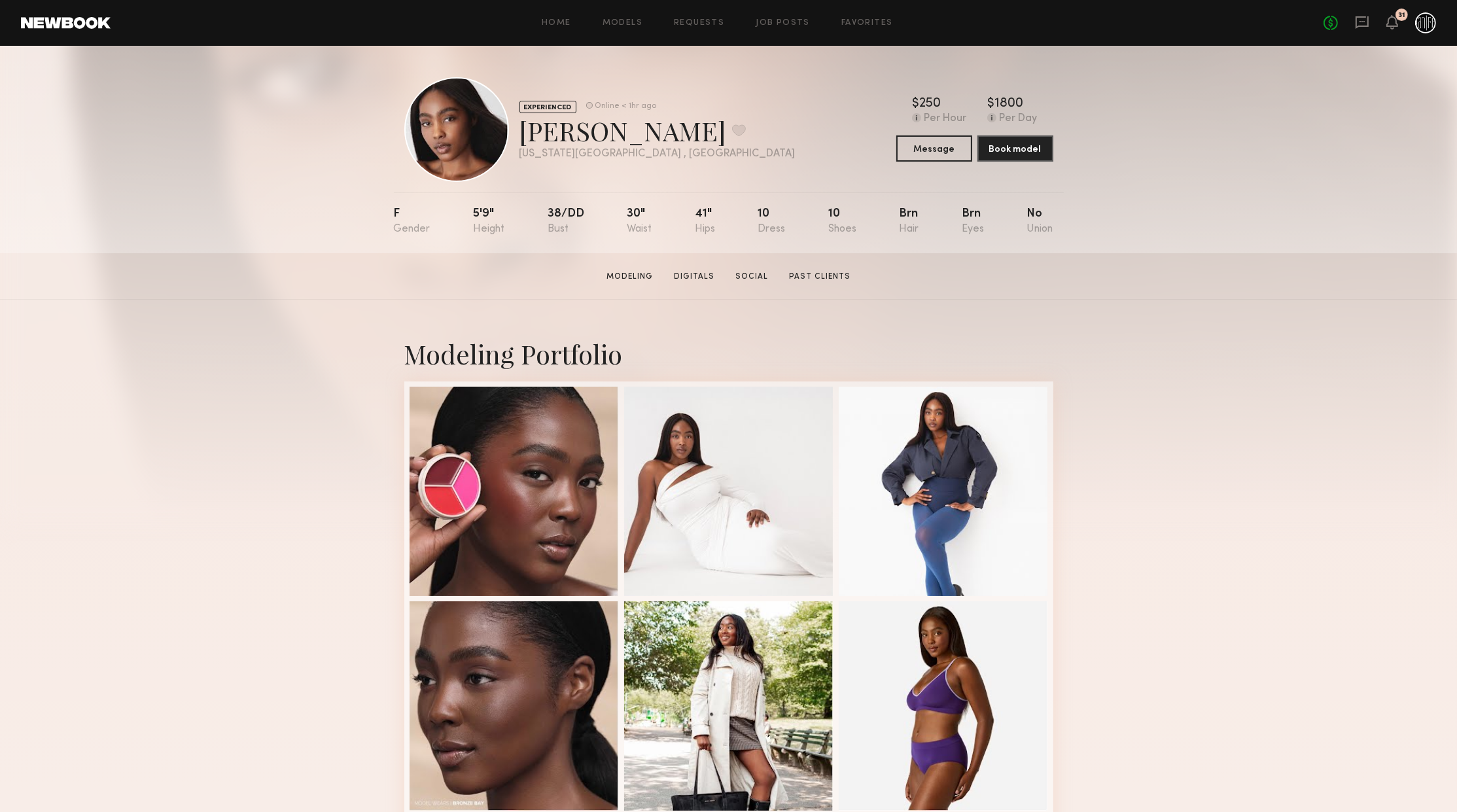
click at [555, 17] on div "Home Models Requests Job Posts Favorites Sign Out No fees up to $5,000 31" at bounding box center [773, 23] width 1325 height 21
click at [555, 20] on link "Home" at bounding box center [556, 23] width 29 height 9
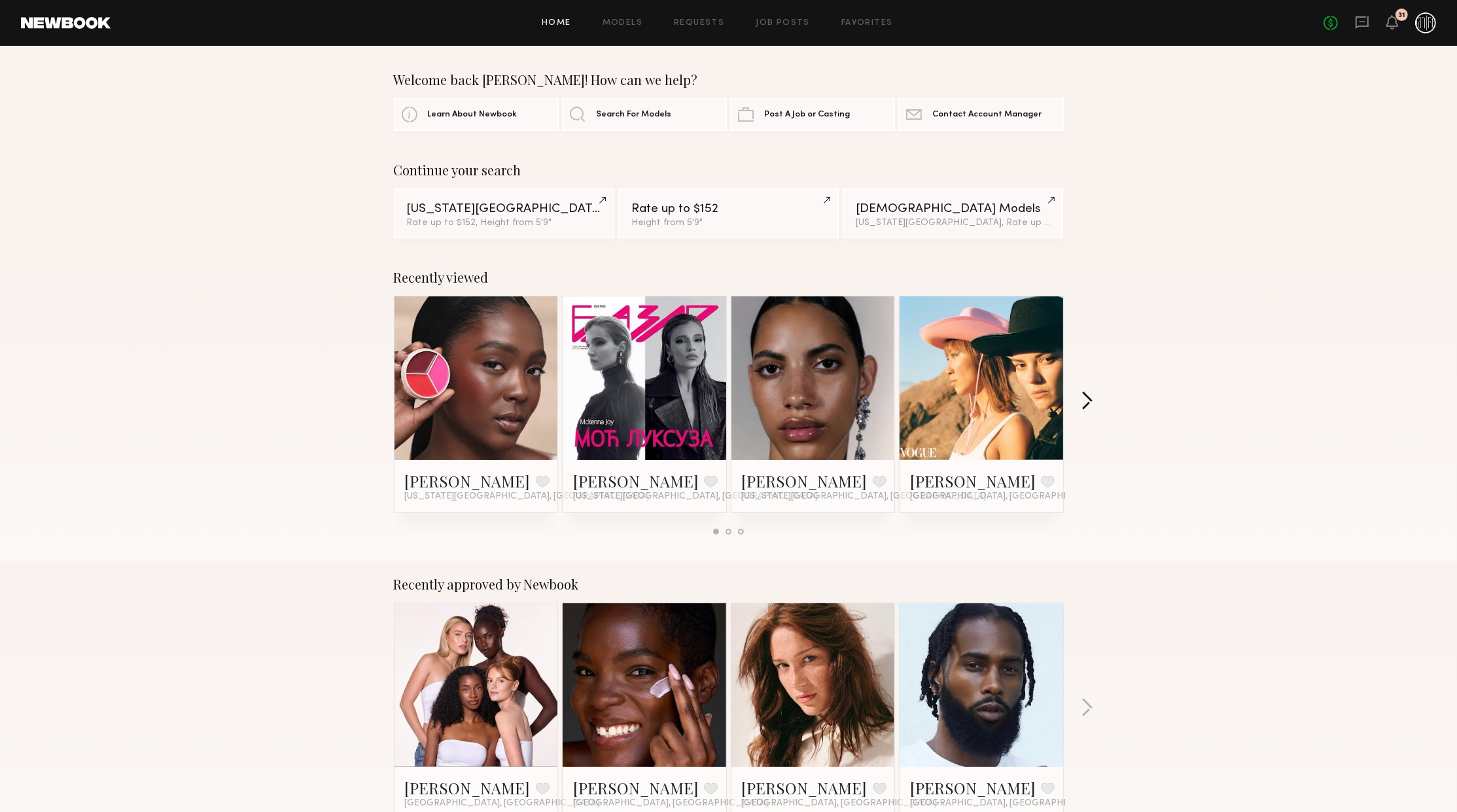
click at [1086, 404] on button "button" at bounding box center [1087, 402] width 12 height 21
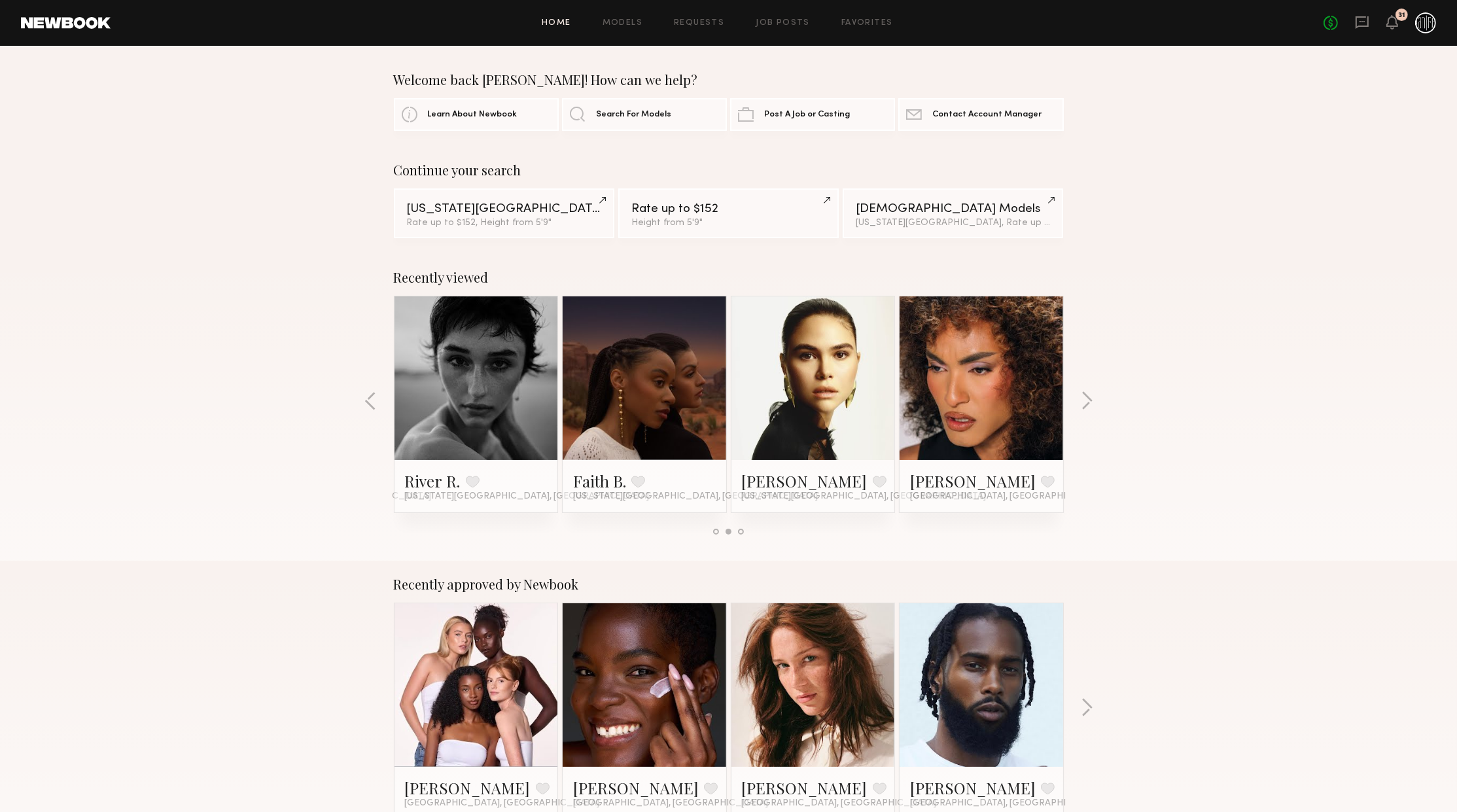
click at [370, 390] on div "Recently viewed [PERSON_NAME] Favorite [US_STATE][GEOGRAPHIC_DATA], [GEOGRAPHIC…" at bounding box center [728, 406] width 1457 height 307
click at [372, 399] on button "button" at bounding box center [370, 402] width 12 height 21
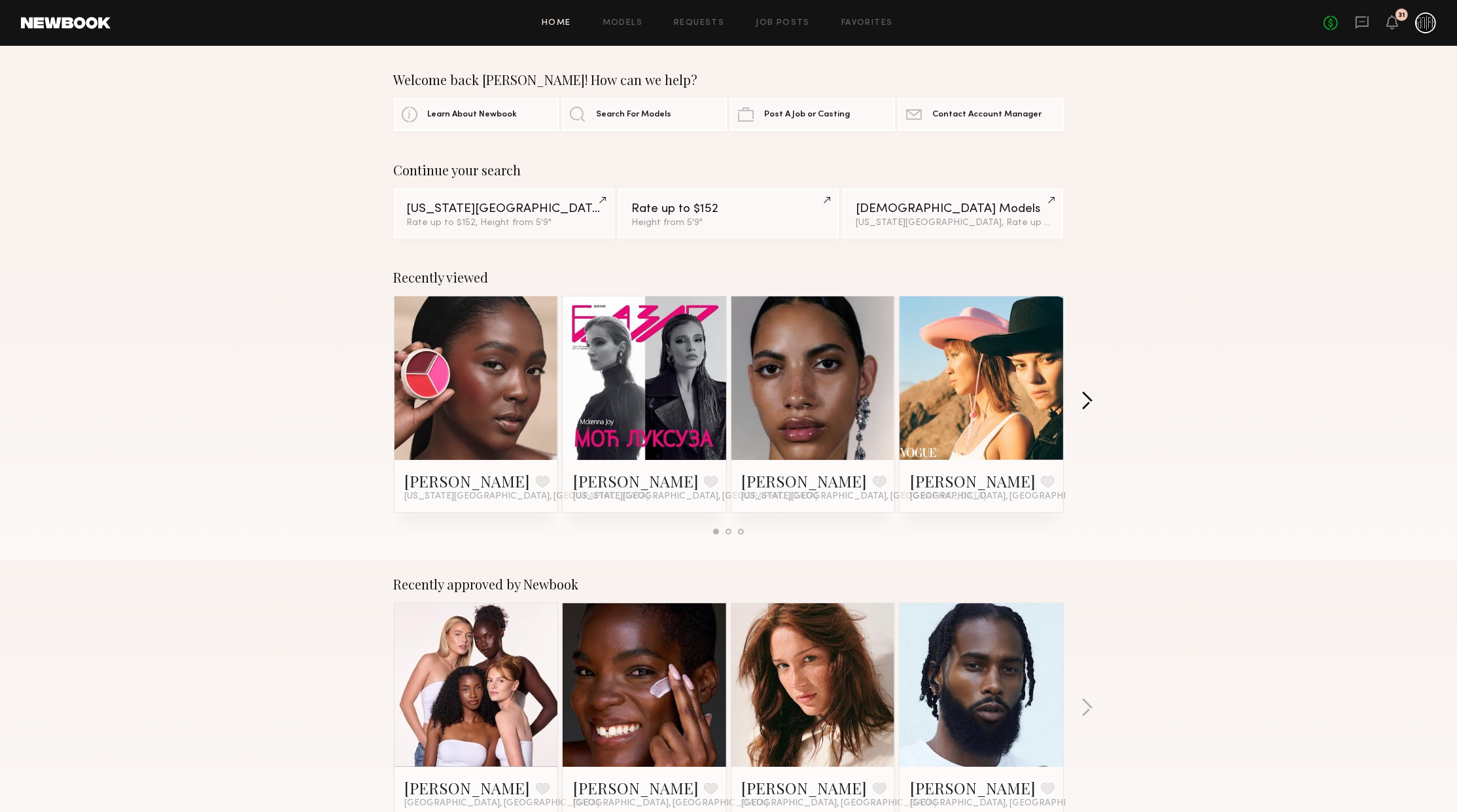
click at [1083, 398] on button "button" at bounding box center [1087, 402] width 12 height 21
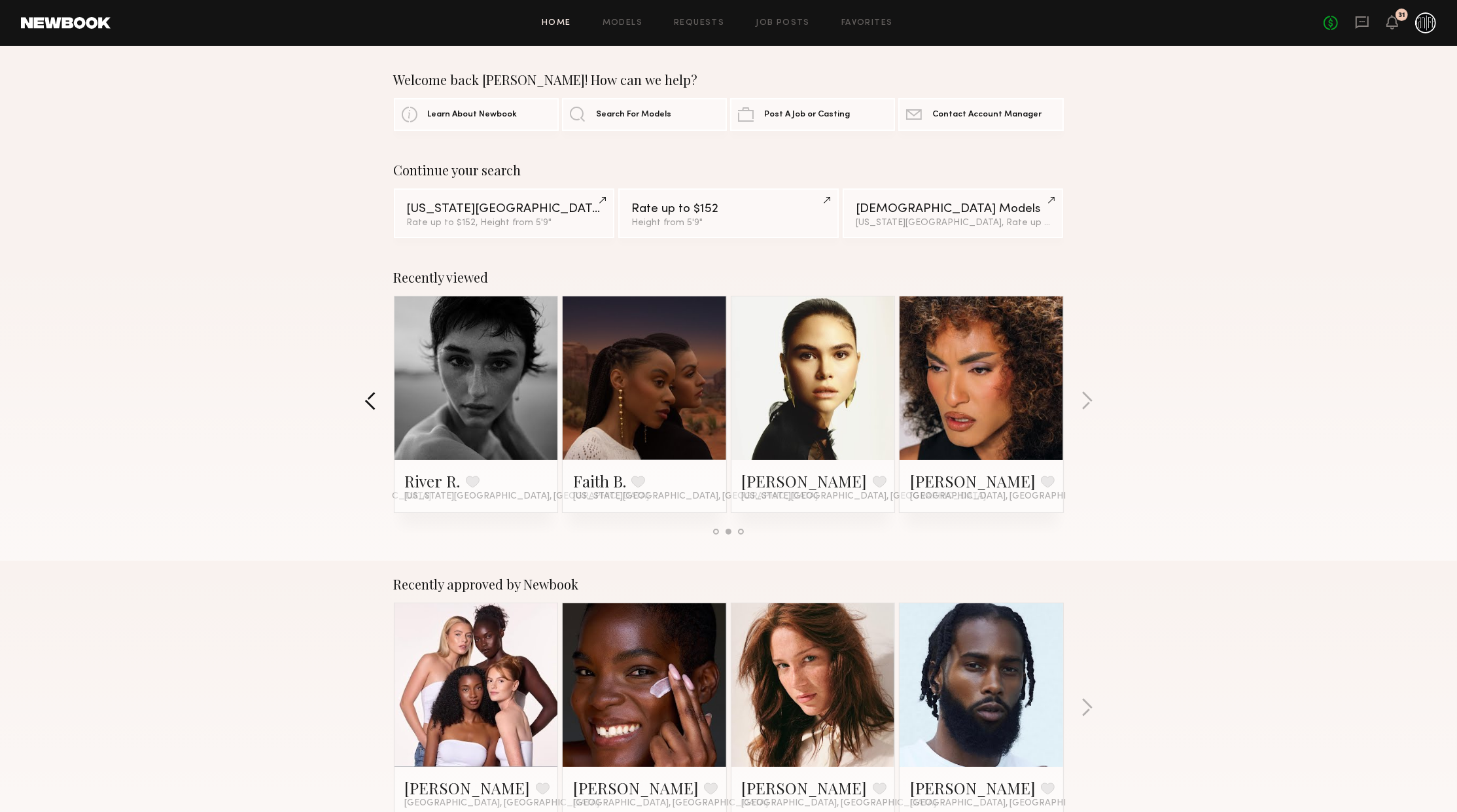
click at [370, 404] on button "button" at bounding box center [370, 402] width 12 height 21
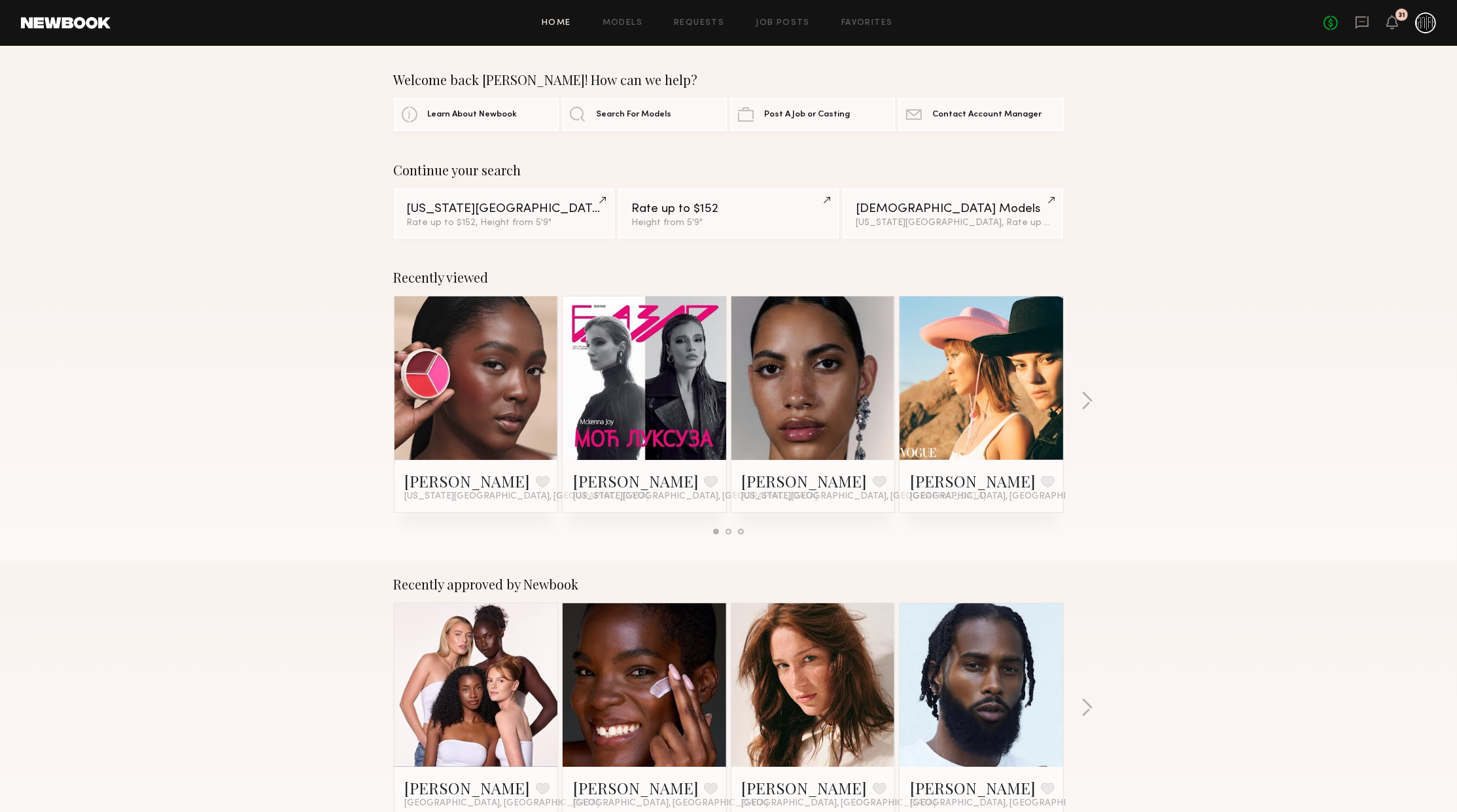
click at [961, 382] on link at bounding box center [982, 377] width 80 height 163
click at [1085, 403] on button "button" at bounding box center [1087, 402] width 12 height 21
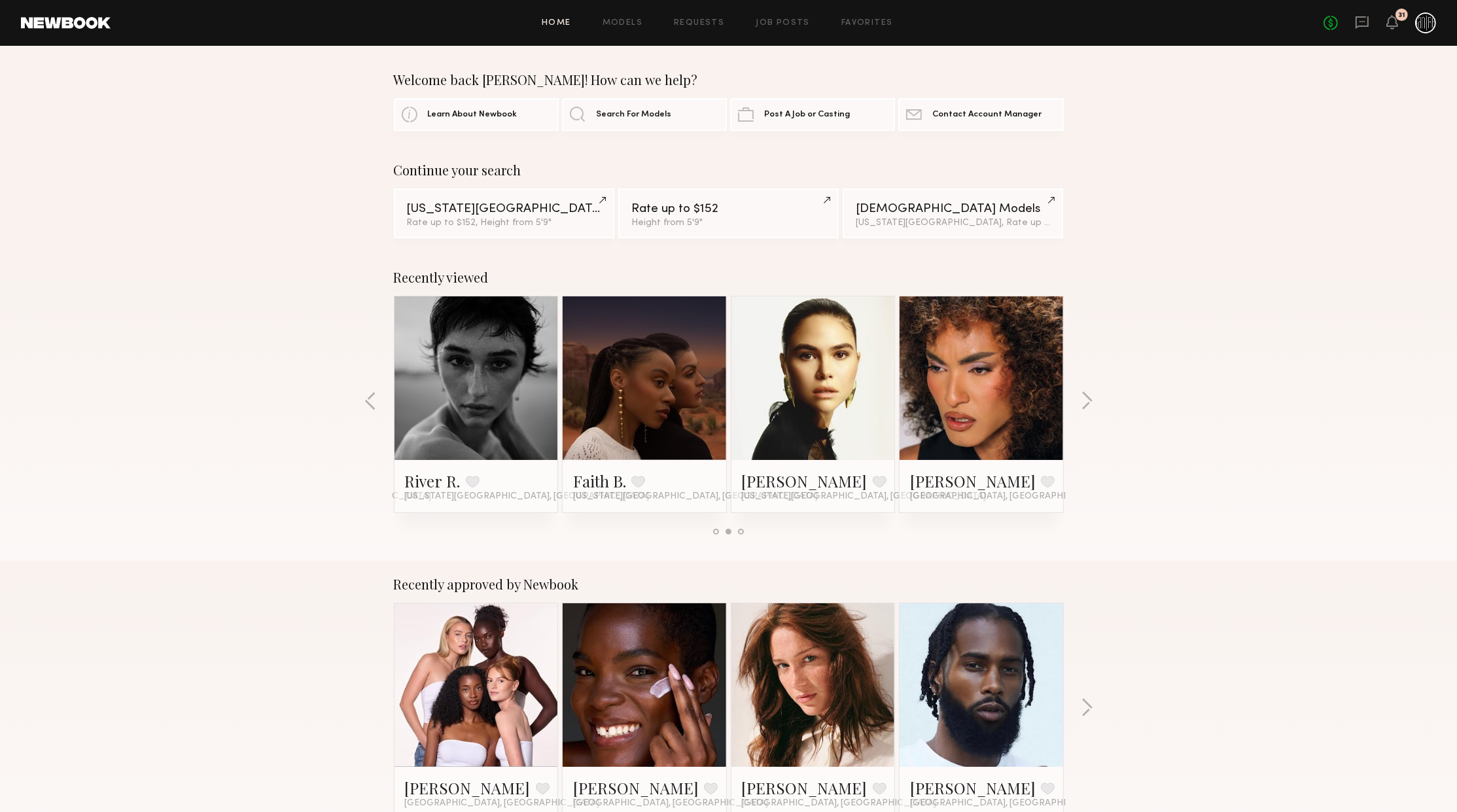
click at [377, 405] on div "Recently viewed [PERSON_NAME] Favorite [US_STATE][GEOGRAPHIC_DATA], [GEOGRAPHIC…" at bounding box center [728, 406] width 1457 height 307
click at [368, 401] on button "button" at bounding box center [370, 402] width 12 height 21
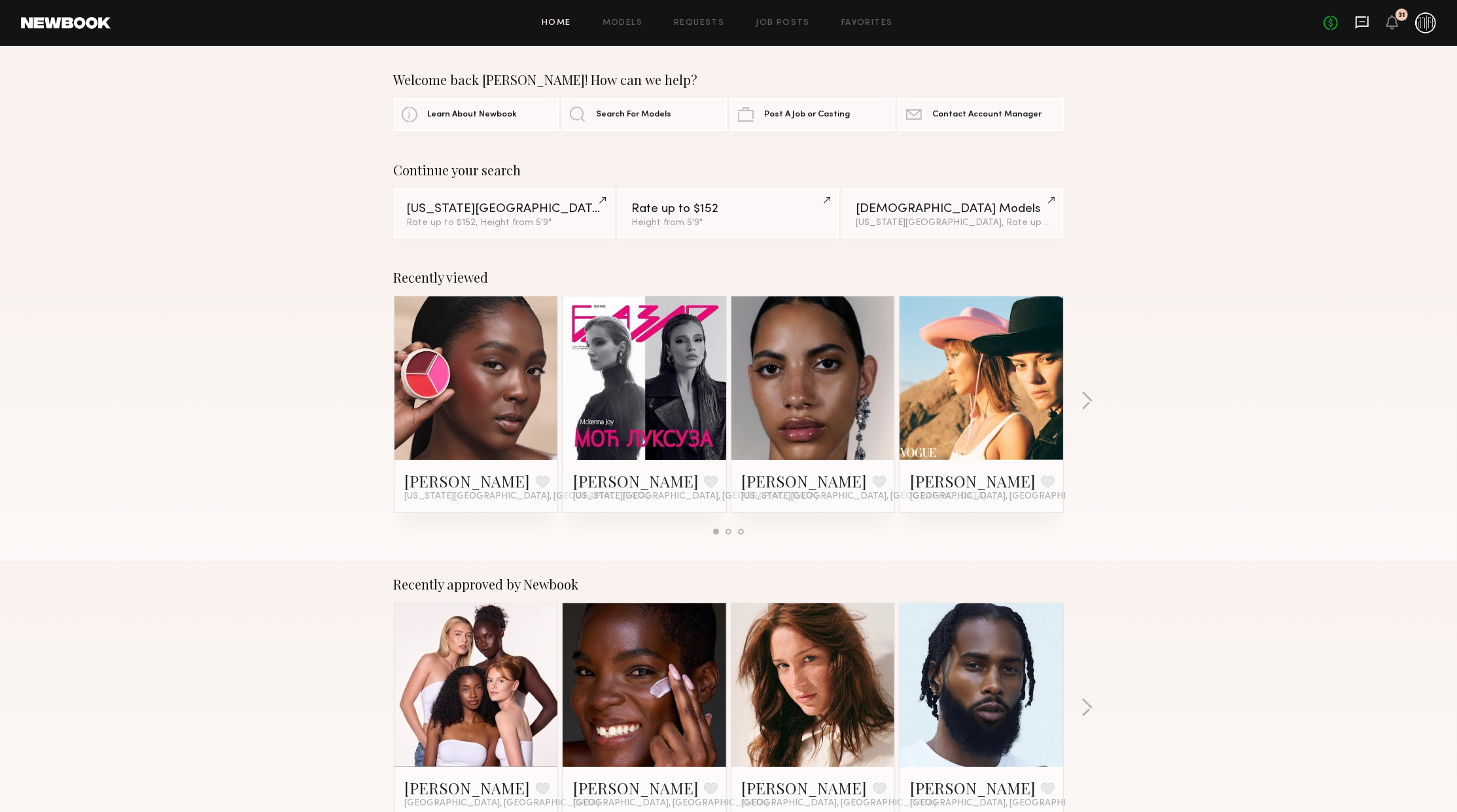
click at [1358, 23] on icon at bounding box center [1362, 22] width 14 height 14
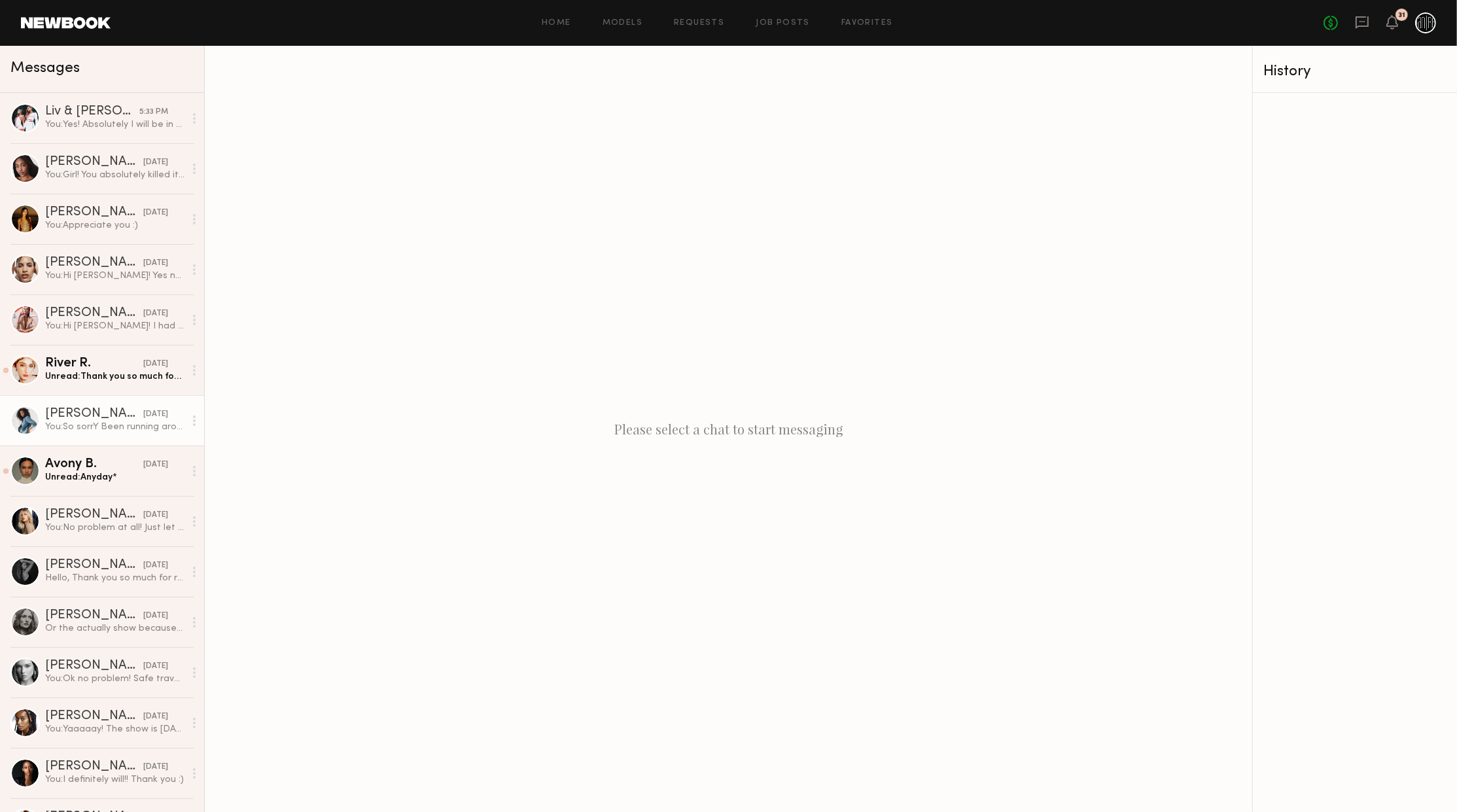
click at [113, 425] on div "You: So sorrY Been running around like a crazy woman lol" at bounding box center [115, 427] width 140 height 12
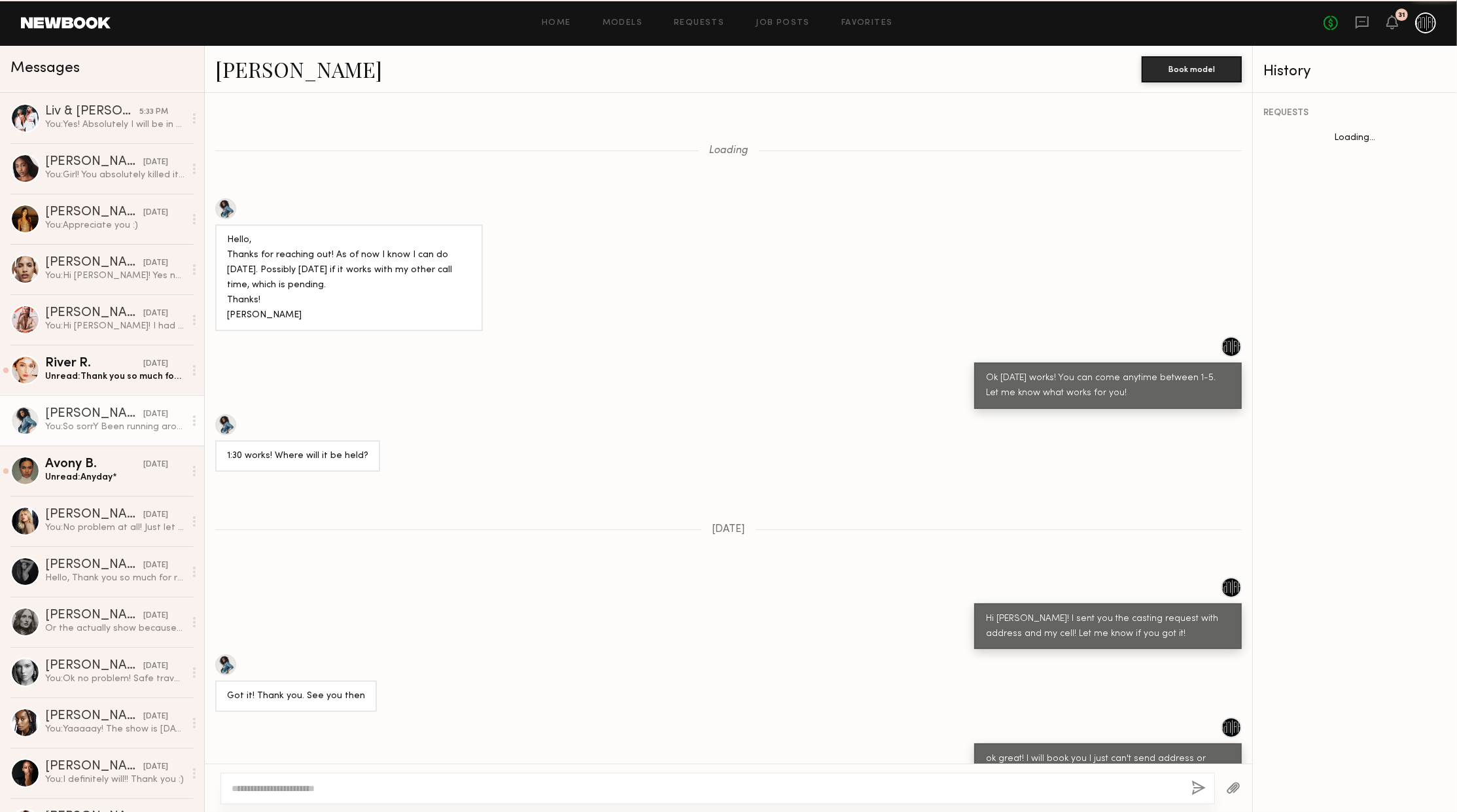
scroll to position [457, 0]
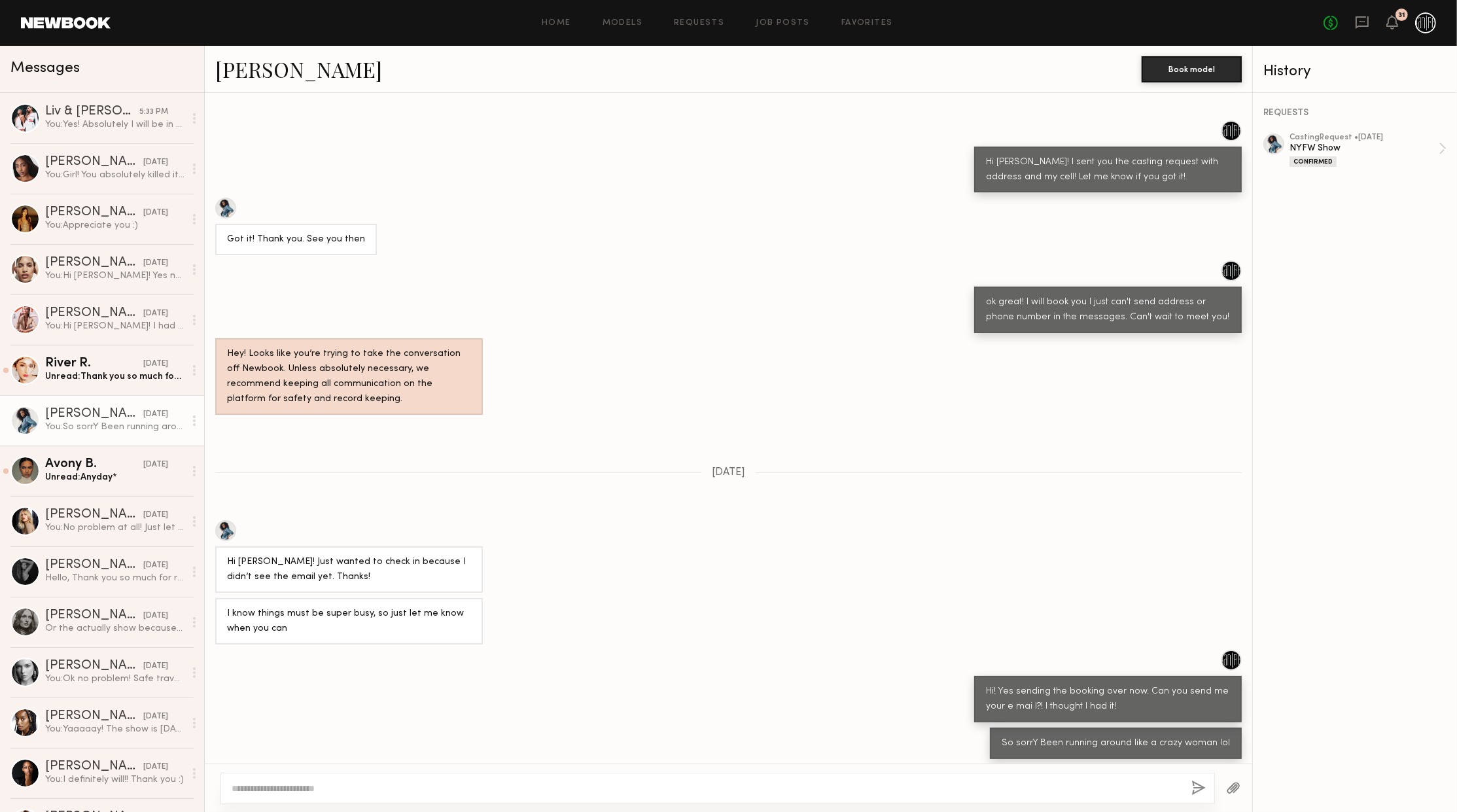
click at [311, 62] on div "[PERSON_NAME]" at bounding box center [679, 69] width 927 height 28
click at [280, 67] on link "[PERSON_NAME]" at bounding box center [299, 69] width 167 height 28
click at [220, 73] on link "[PERSON_NAME]" at bounding box center [299, 69] width 167 height 28
click at [804, 21] on link "Job Posts" at bounding box center [782, 23] width 54 height 9
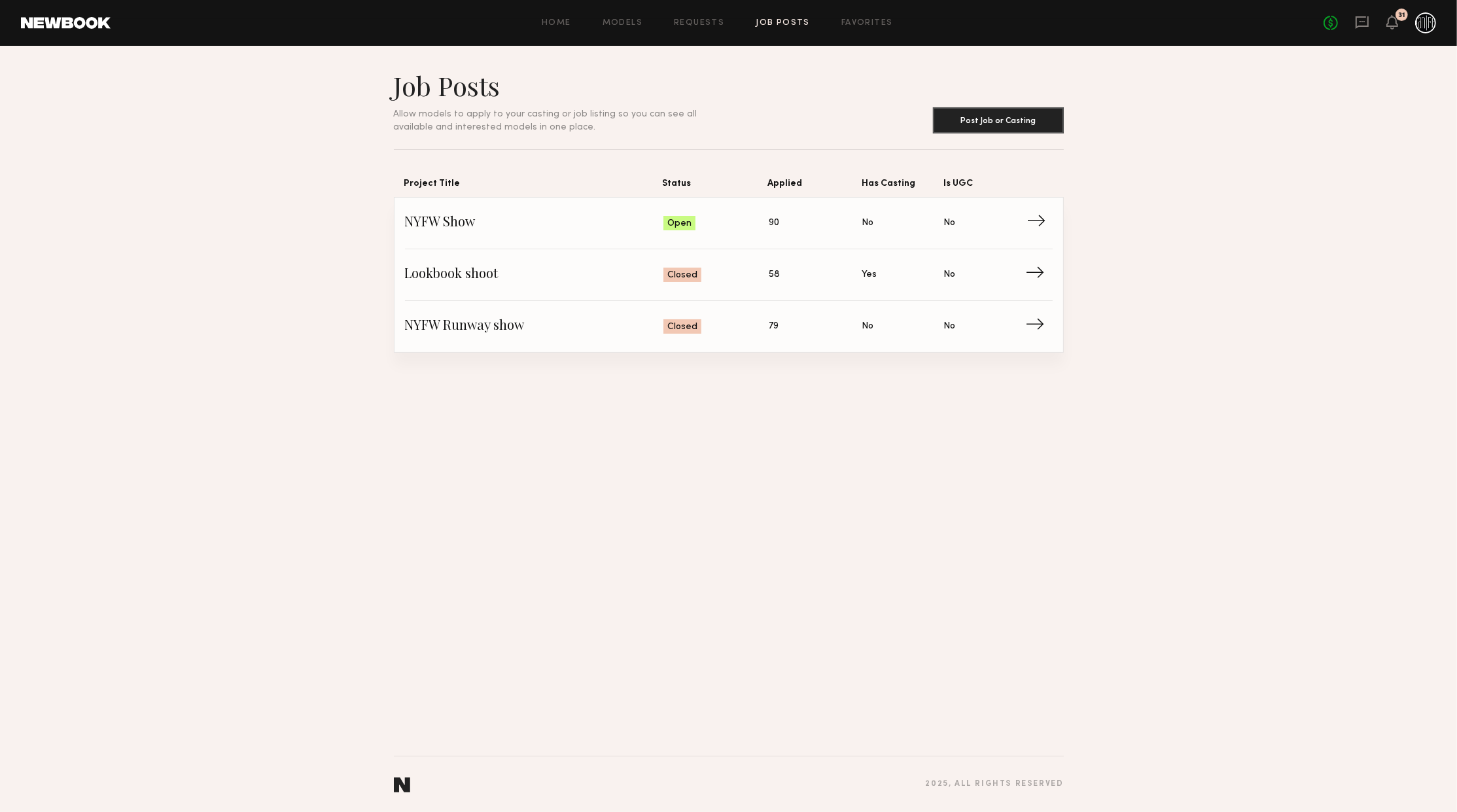
click at [749, 231] on span "Status: Open" at bounding box center [716, 223] width 105 height 19
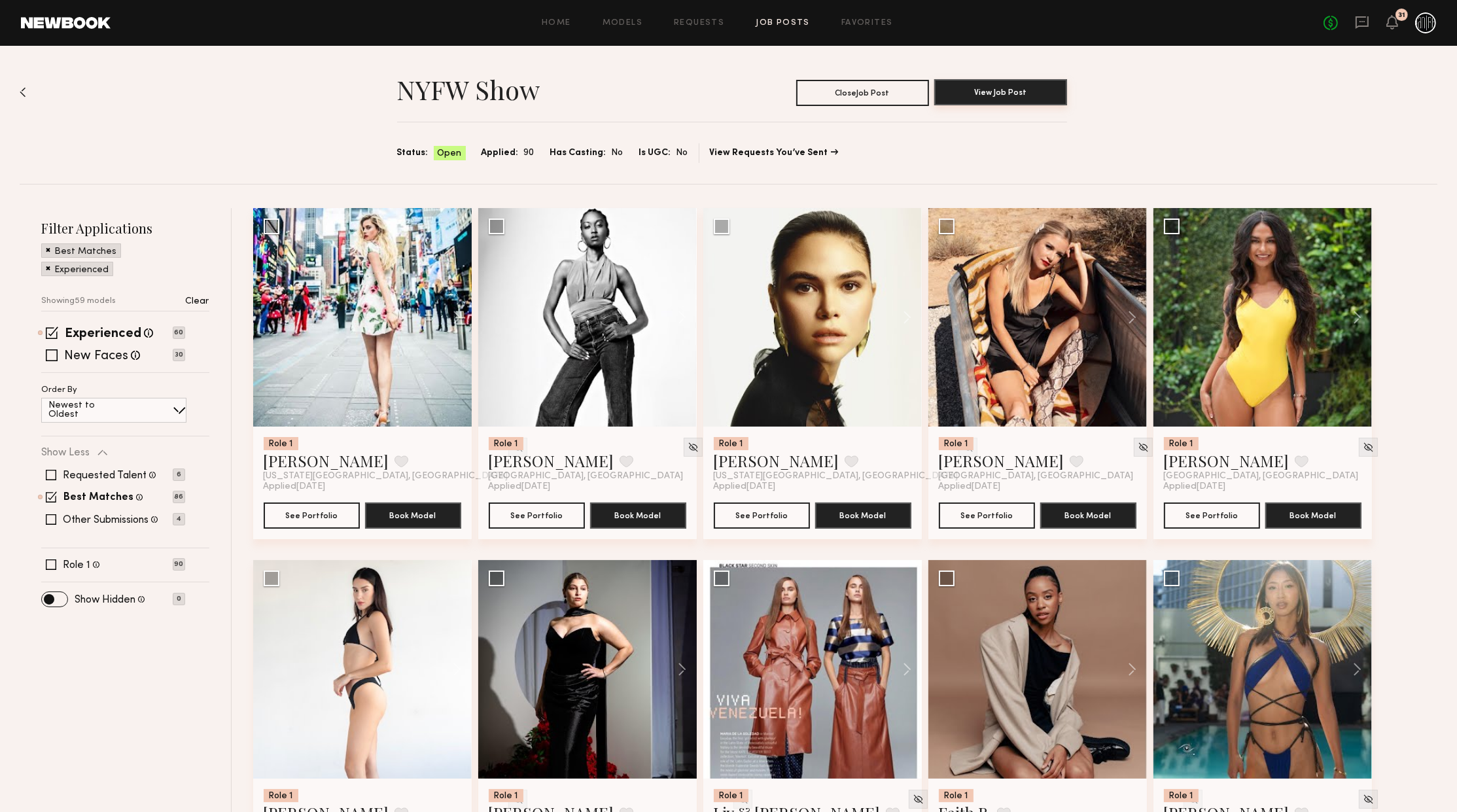
click at [960, 99] on button "View Job Post" at bounding box center [1001, 93] width 133 height 27
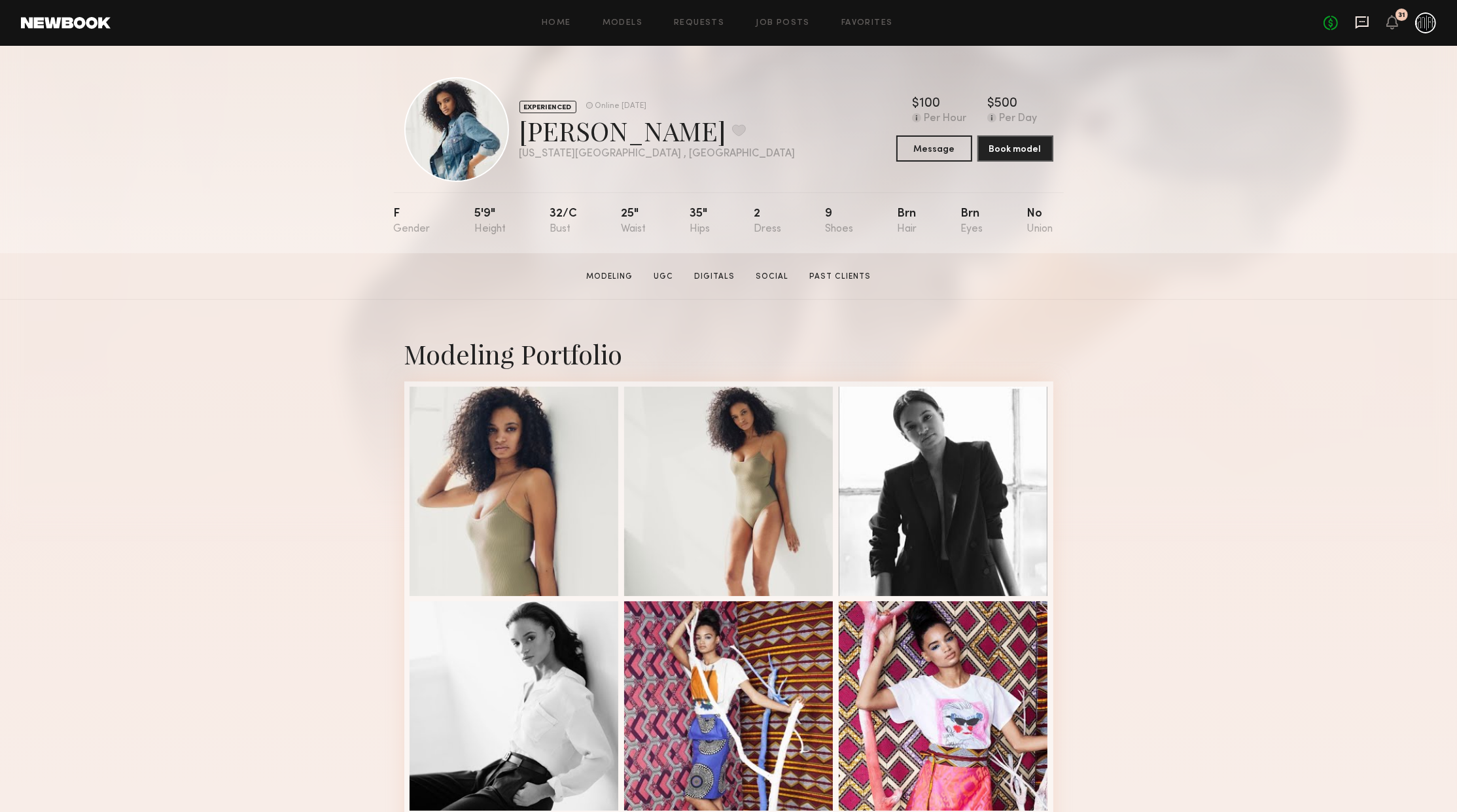
drag, startPoint x: 1363, startPoint y: 35, endPoint x: 1368, endPoint y: 20, distance: 15.8
click at [1363, 33] on header "Home Models Requests Job Posts Favorites Sign Out No fees up to $5,000 31" at bounding box center [728, 23] width 1457 height 46
click at [1368, 20] on icon at bounding box center [1362, 23] width 13 height 12
